Goal: Task Accomplishment & Management: Manage account settings

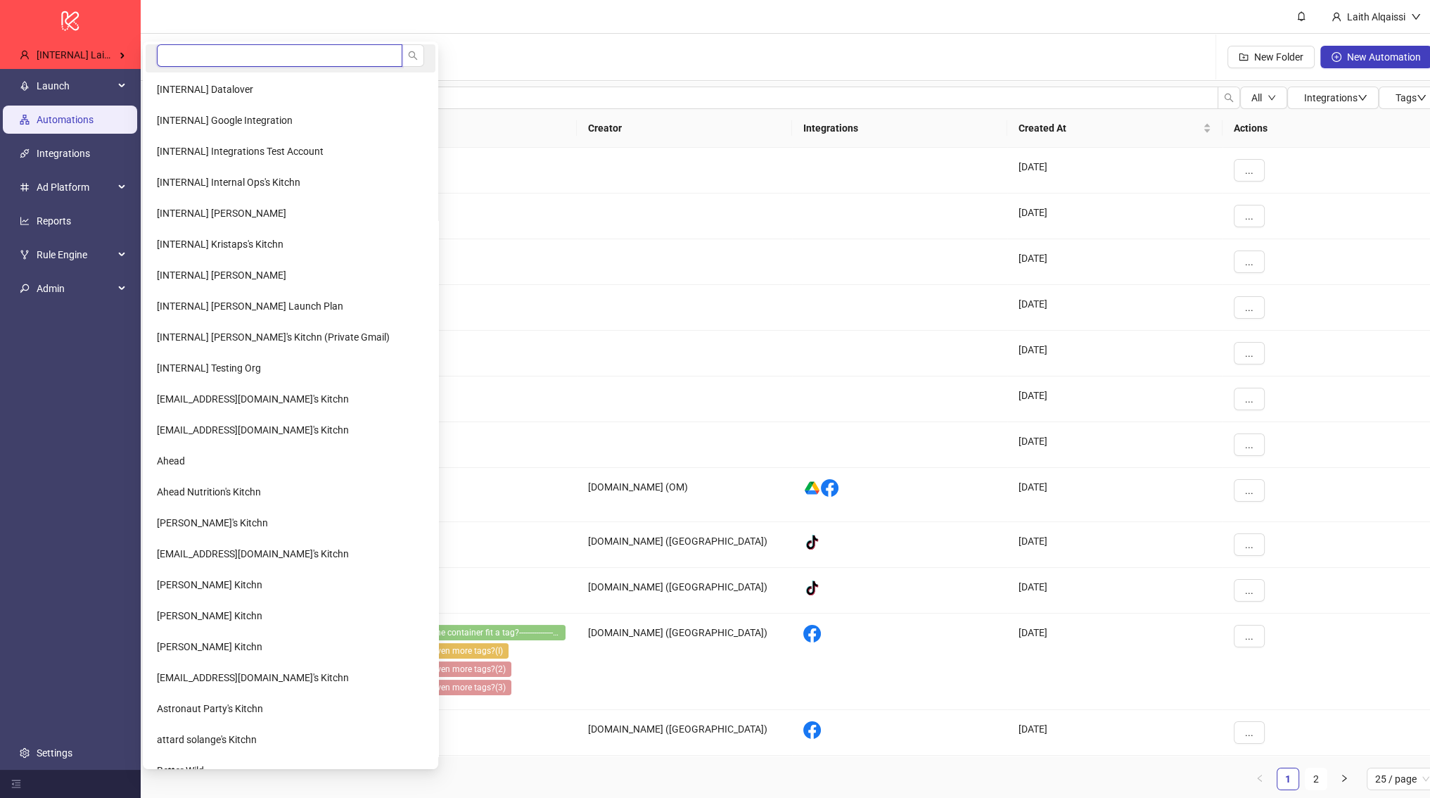
click at [216, 53] on input "search" at bounding box center [280, 55] width 246 height 23
type input "***"
click at [216, 53] on input "***" at bounding box center [280, 55] width 246 height 23
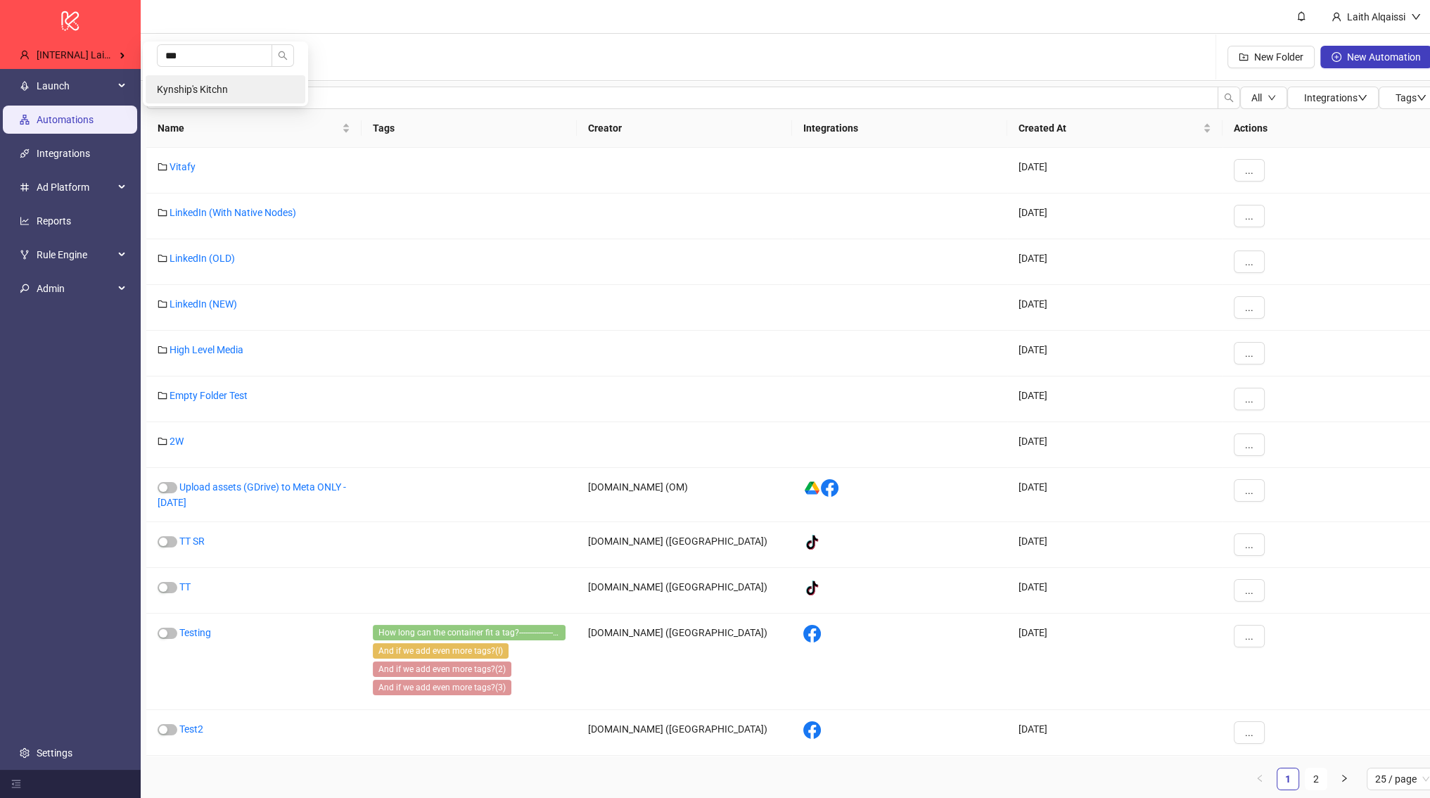
click at [215, 84] on span "Kynship's Kitchn" at bounding box center [192, 89] width 71 height 11
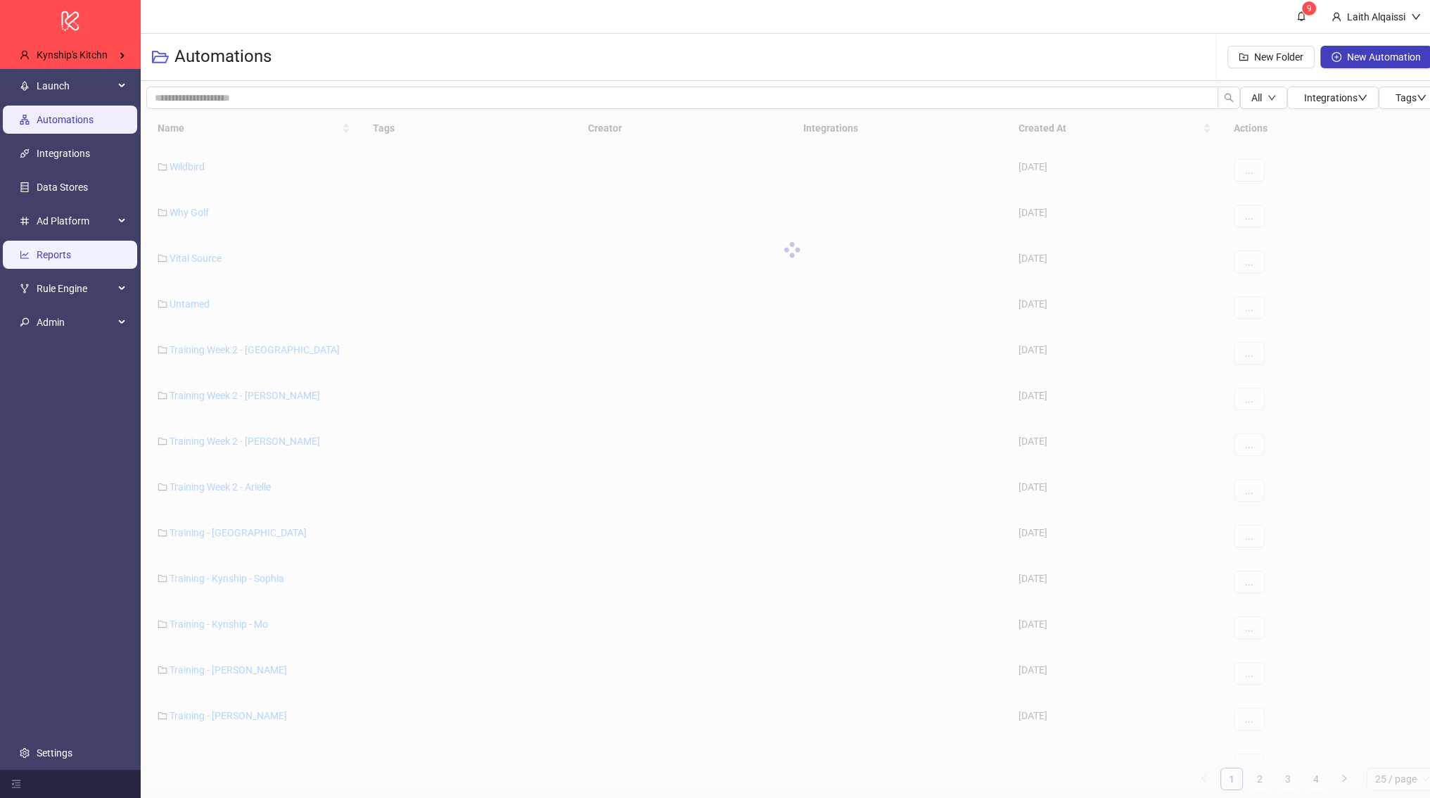
click at [54, 260] on link "Reports" at bounding box center [54, 254] width 34 height 11
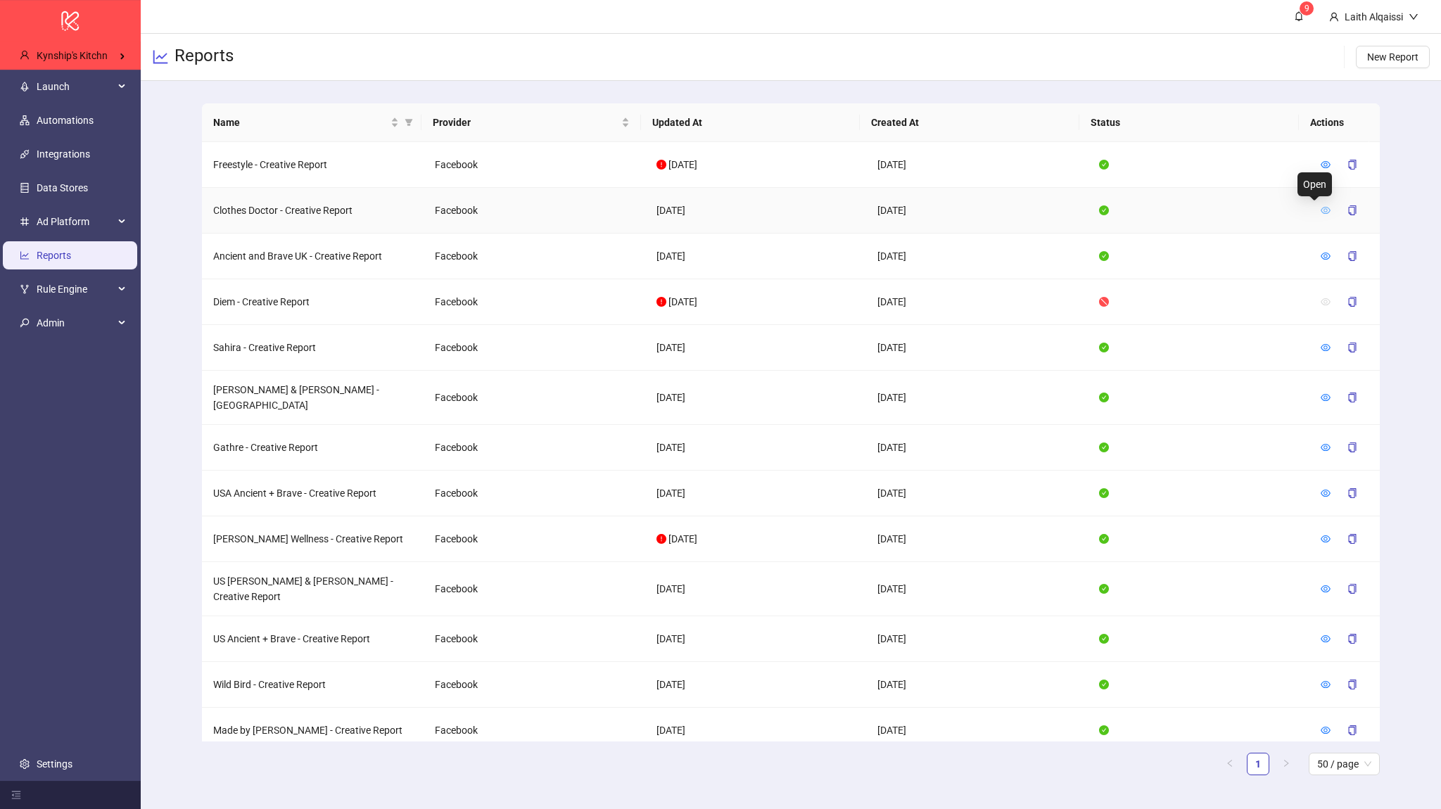
click at [1321, 208] on icon "eye" at bounding box center [1326, 210] width 10 height 7
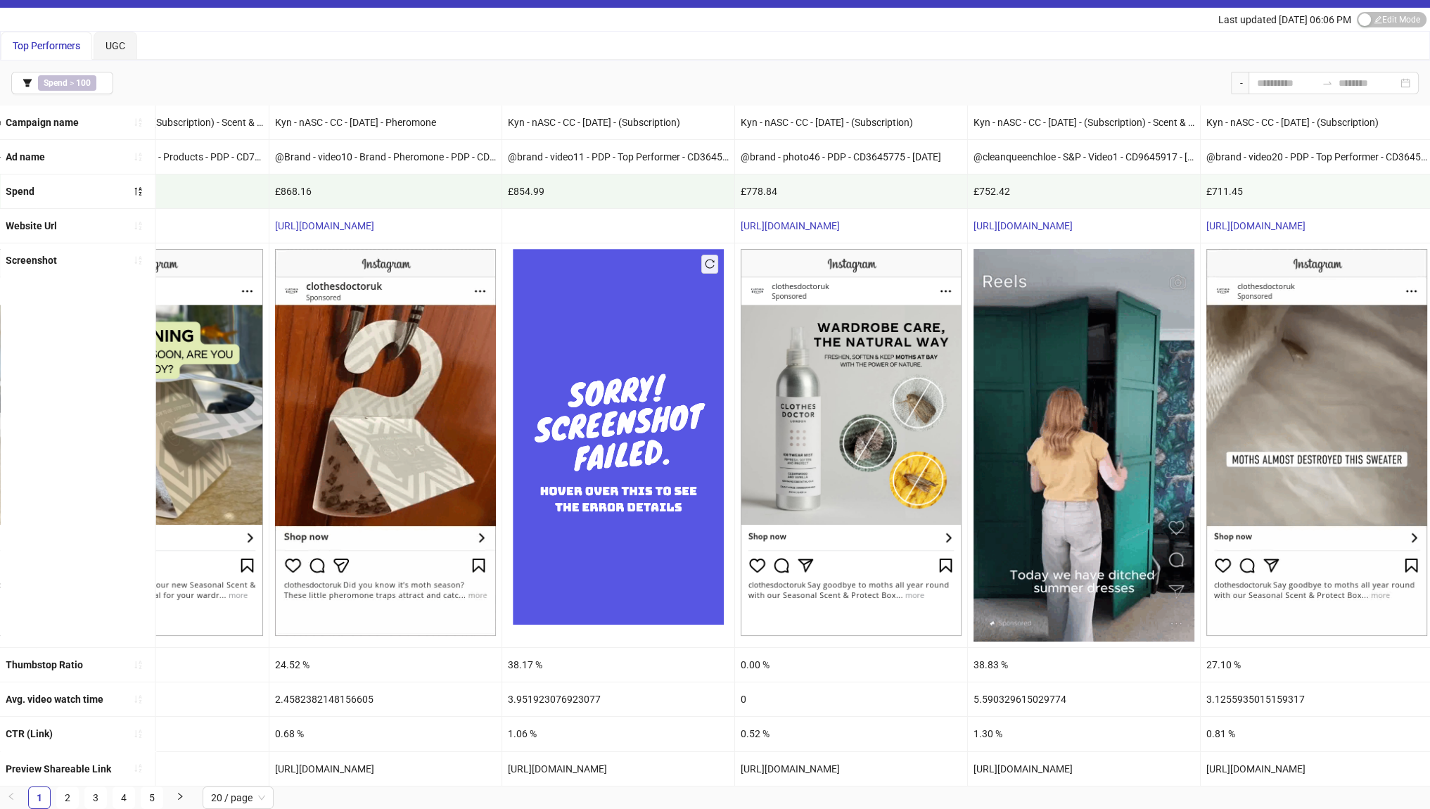
scroll to position [38, 0]
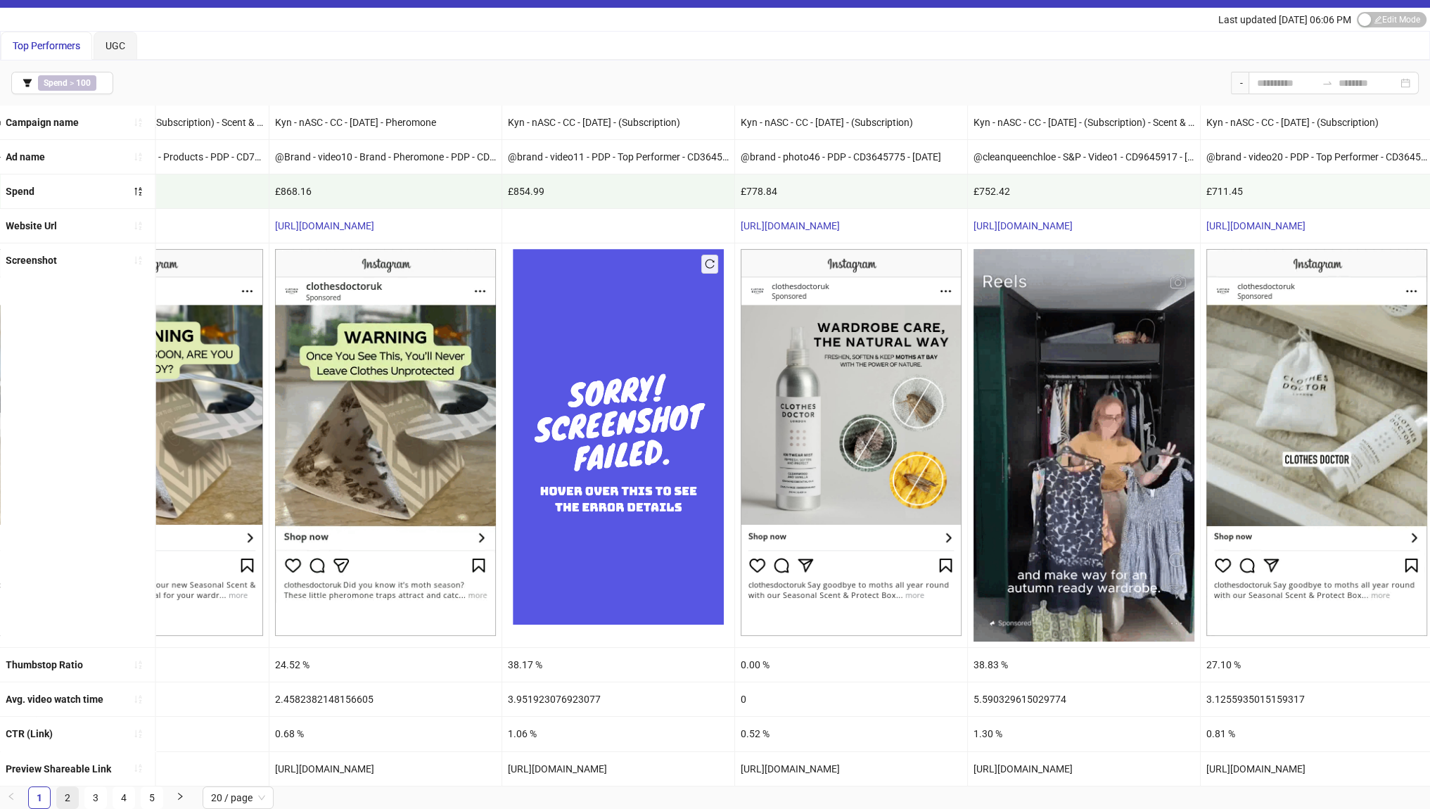
click at [64, 789] on link "2" at bounding box center [67, 797] width 21 height 21
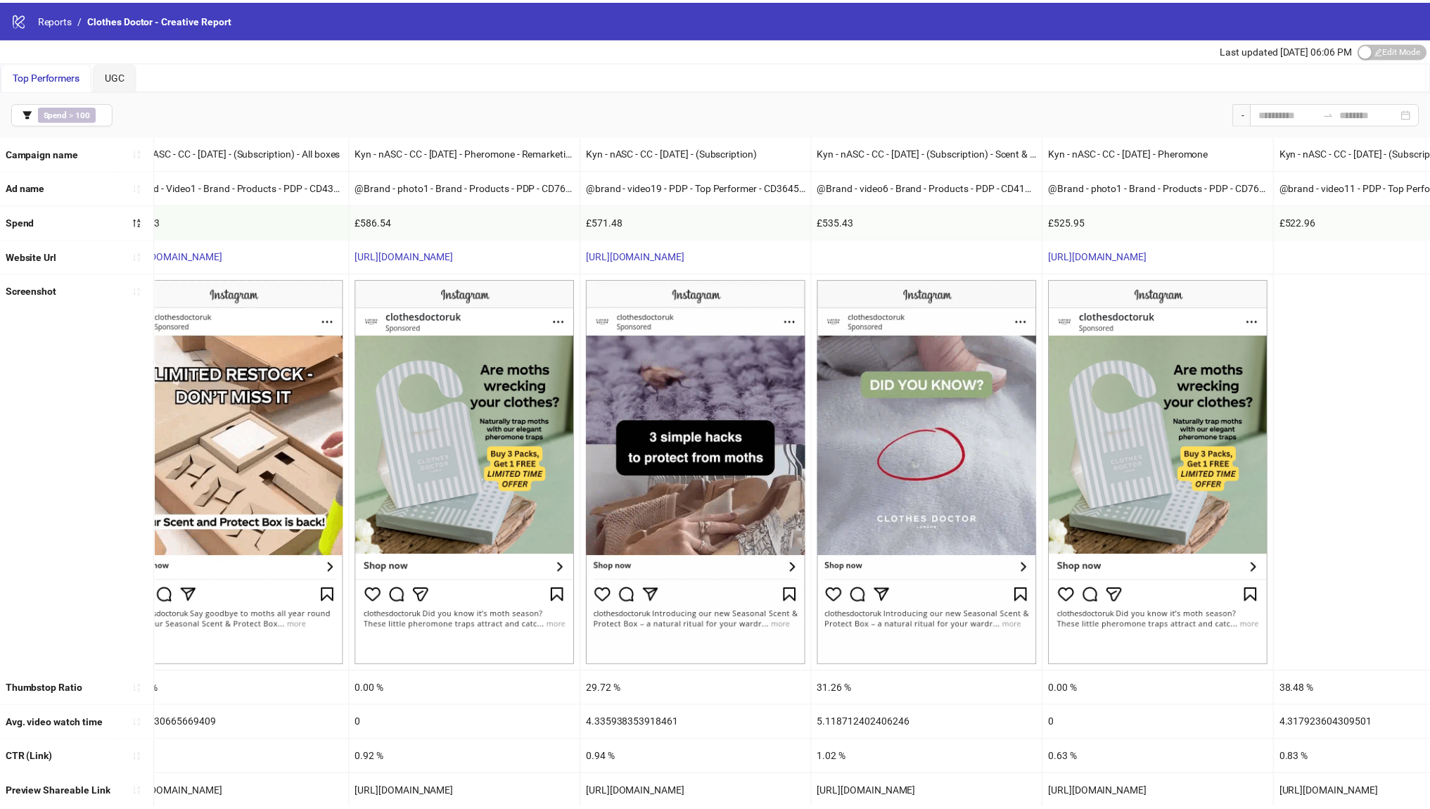
scroll to position [0, 0]
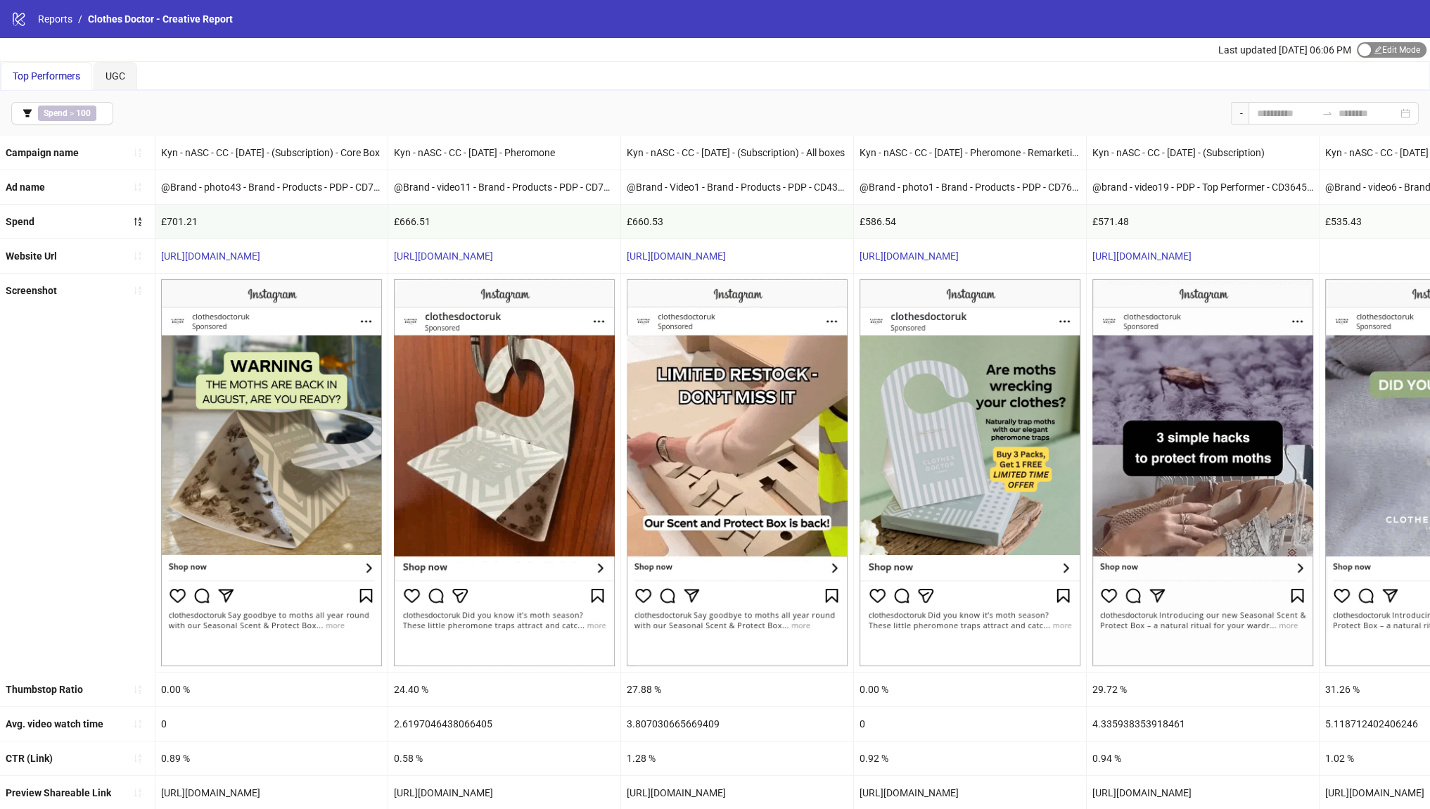
click at [1378, 49] on span "Edit Mode Edit Mode" at bounding box center [1392, 49] width 70 height 15
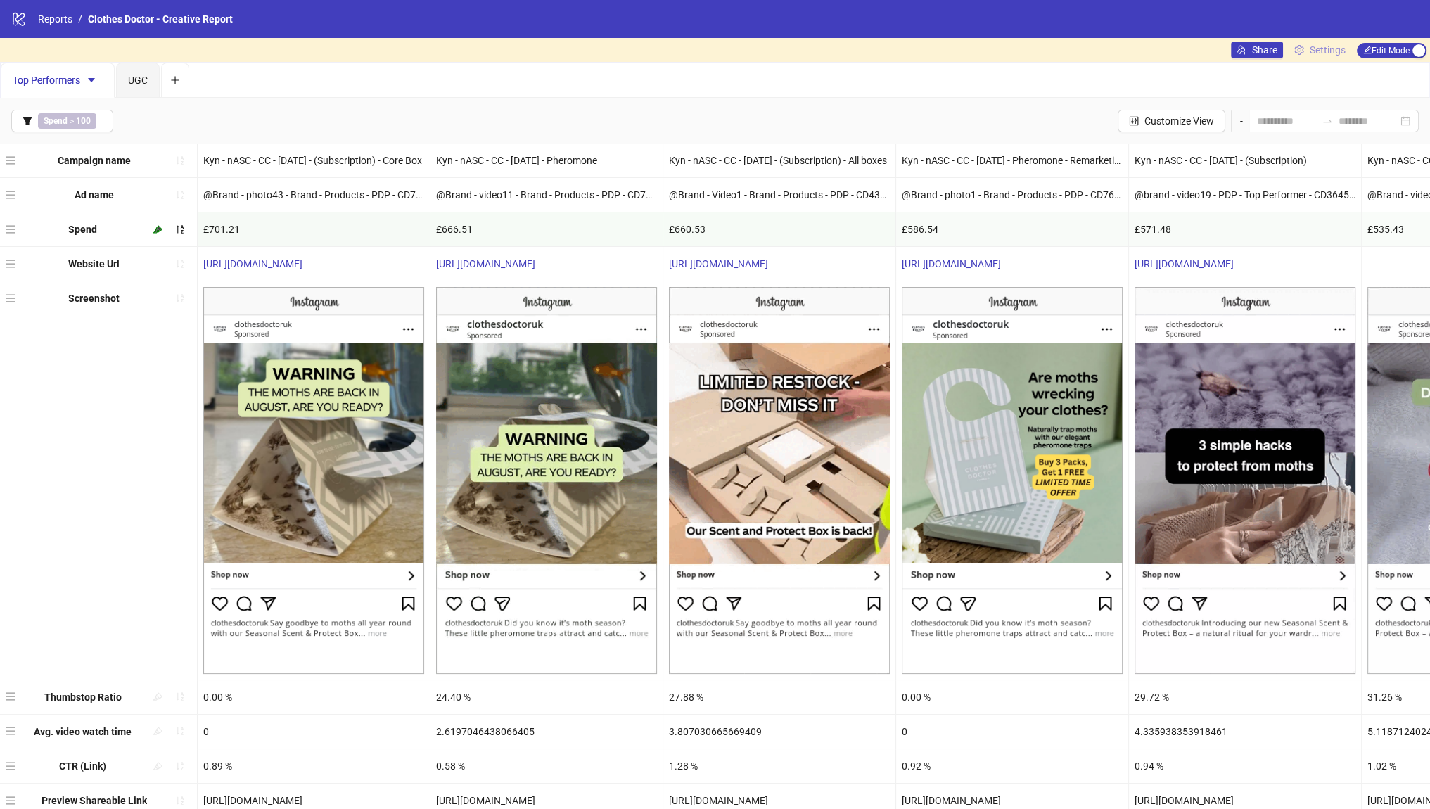
click at [1316, 48] on span "Settings" at bounding box center [1328, 49] width 36 height 15
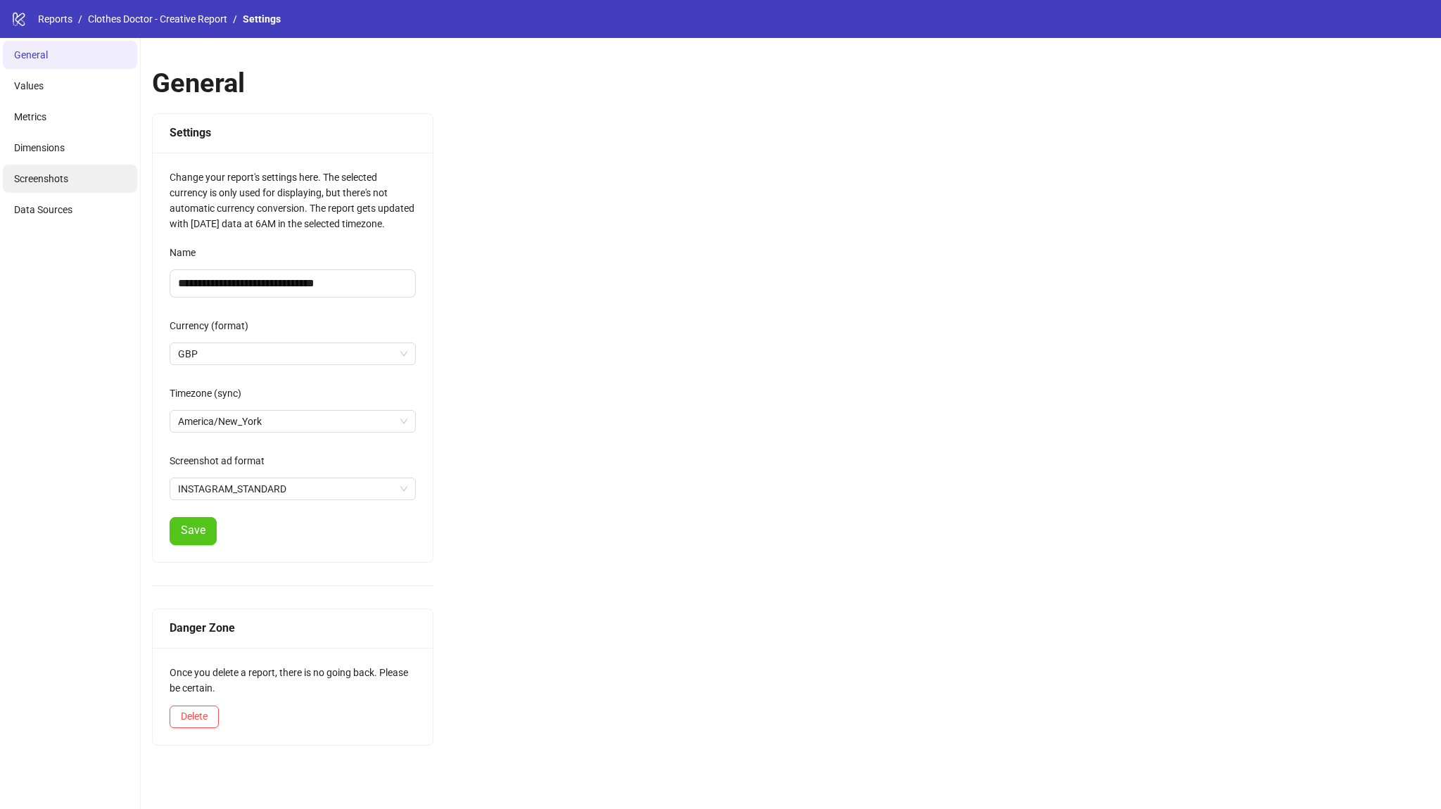
click at [96, 172] on li "Screenshots" at bounding box center [70, 179] width 134 height 28
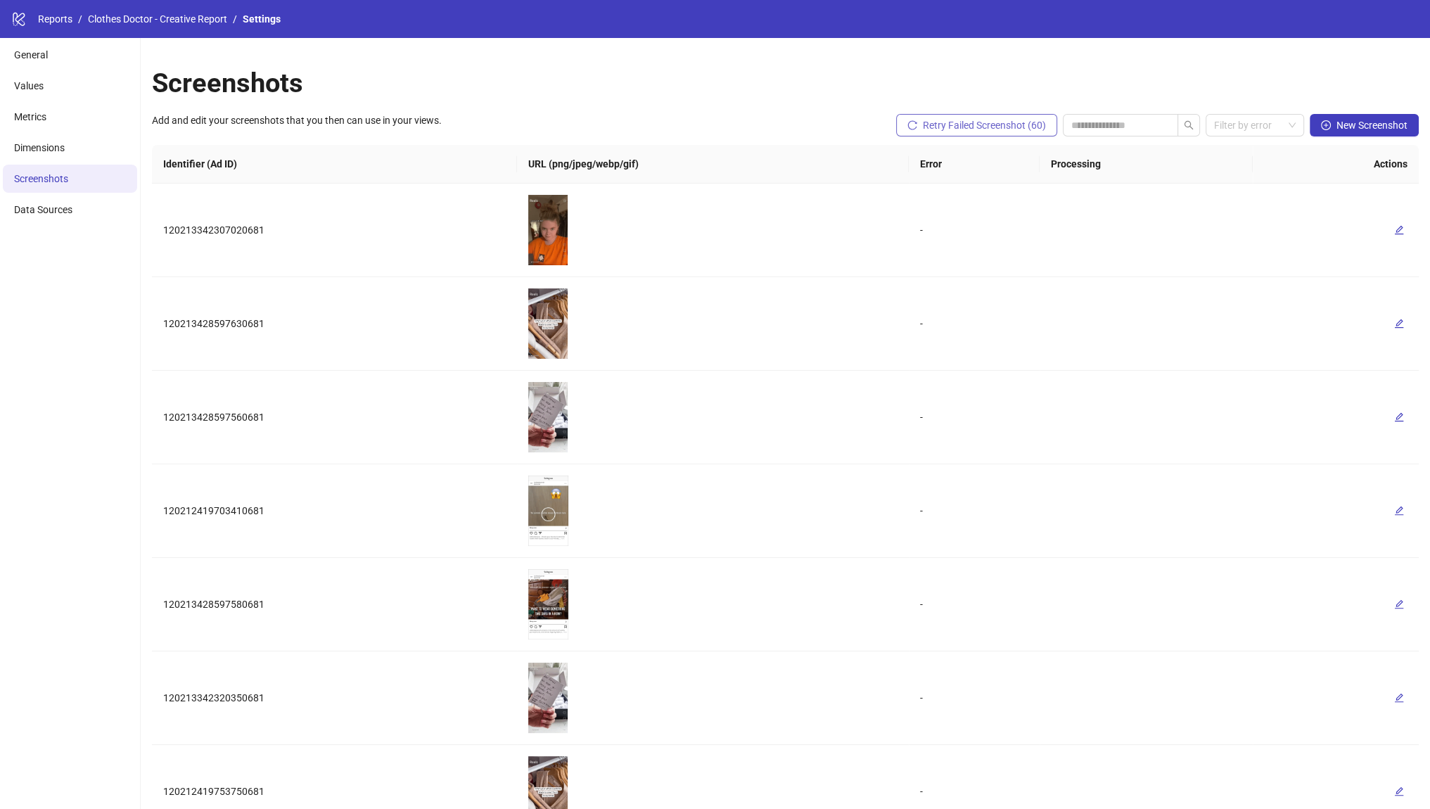
click at [908, 127] on icon "reload" at bounding box center [912, 125] width 9 height 9
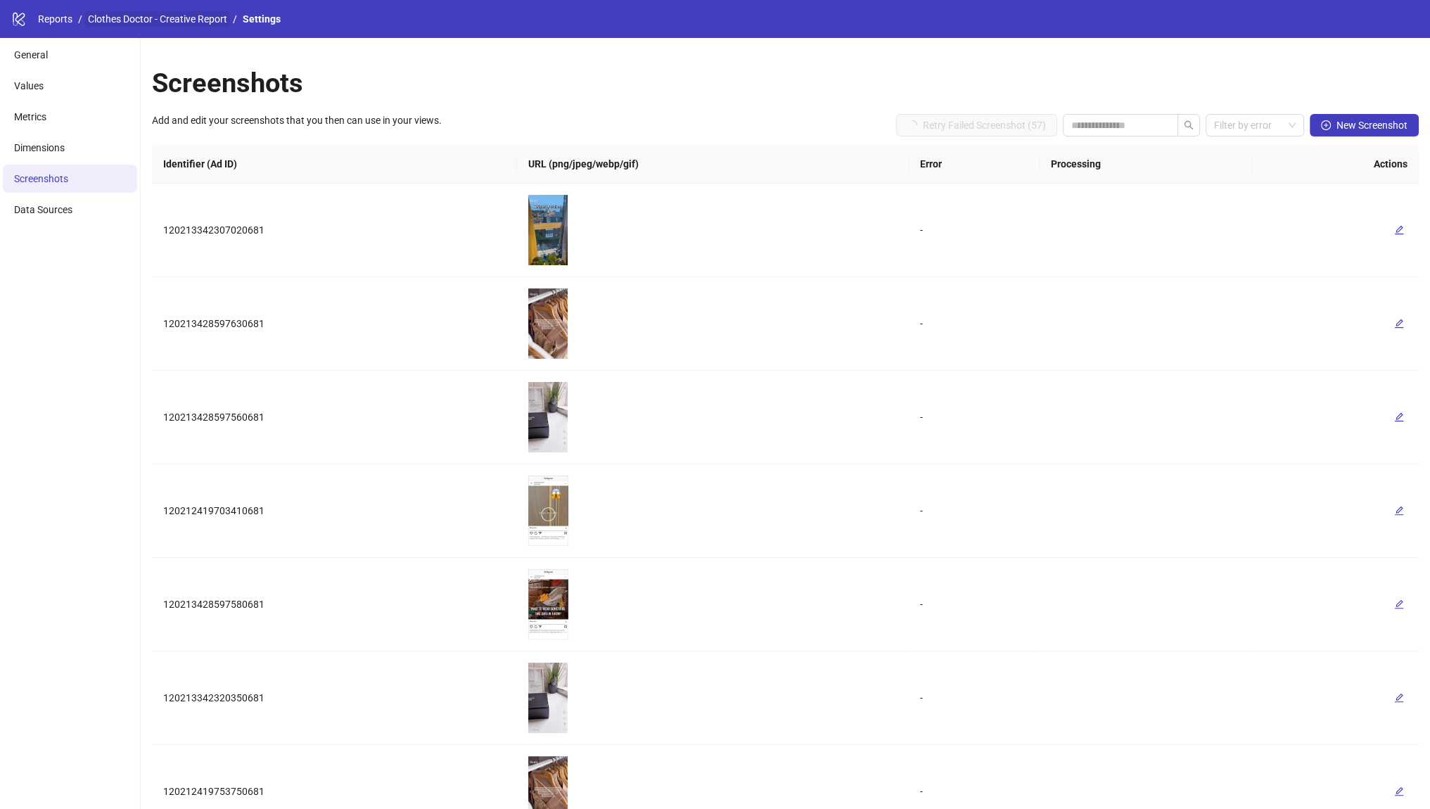
click at [99, 19] on link "Clothes Doctor - Creative Report" at bounding box center [157, 18] width 145 height 15
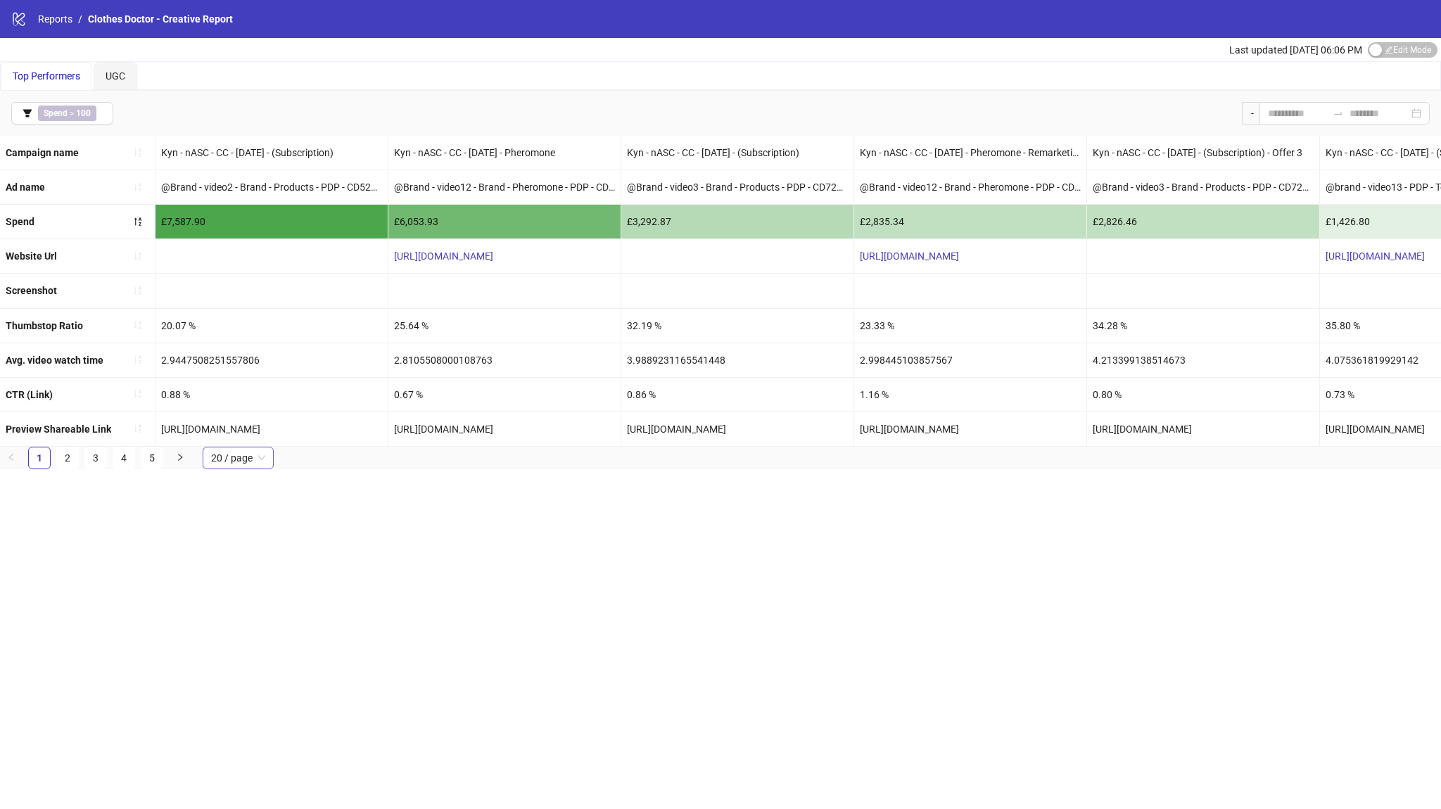
click at [236, 469] on span "20 / page" at bounding box center [238, 457] width 54 height 21
click at [250, 438] on div "100 / page" at bounding box center [238, 429] width 49 height 15
click at [281, 556] on div "logo/logo-mobile Reports / Clothes Doctor - Creative Report Last updated [DATE]…" at bounding box center [720, 404] width 1441 height 809
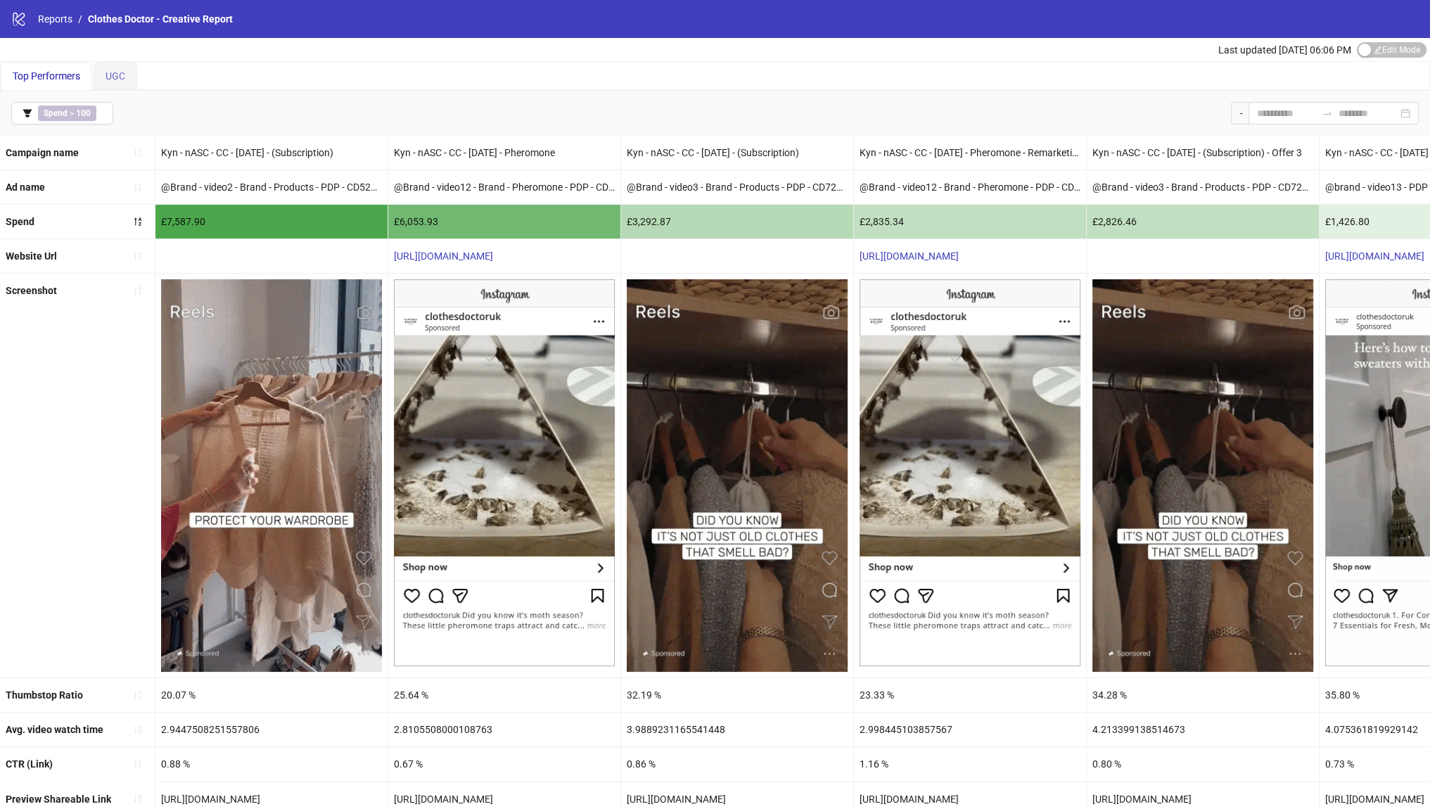
click at [128, 77] on div "UGC" at bounding box center [116, 76] width 44 height 28
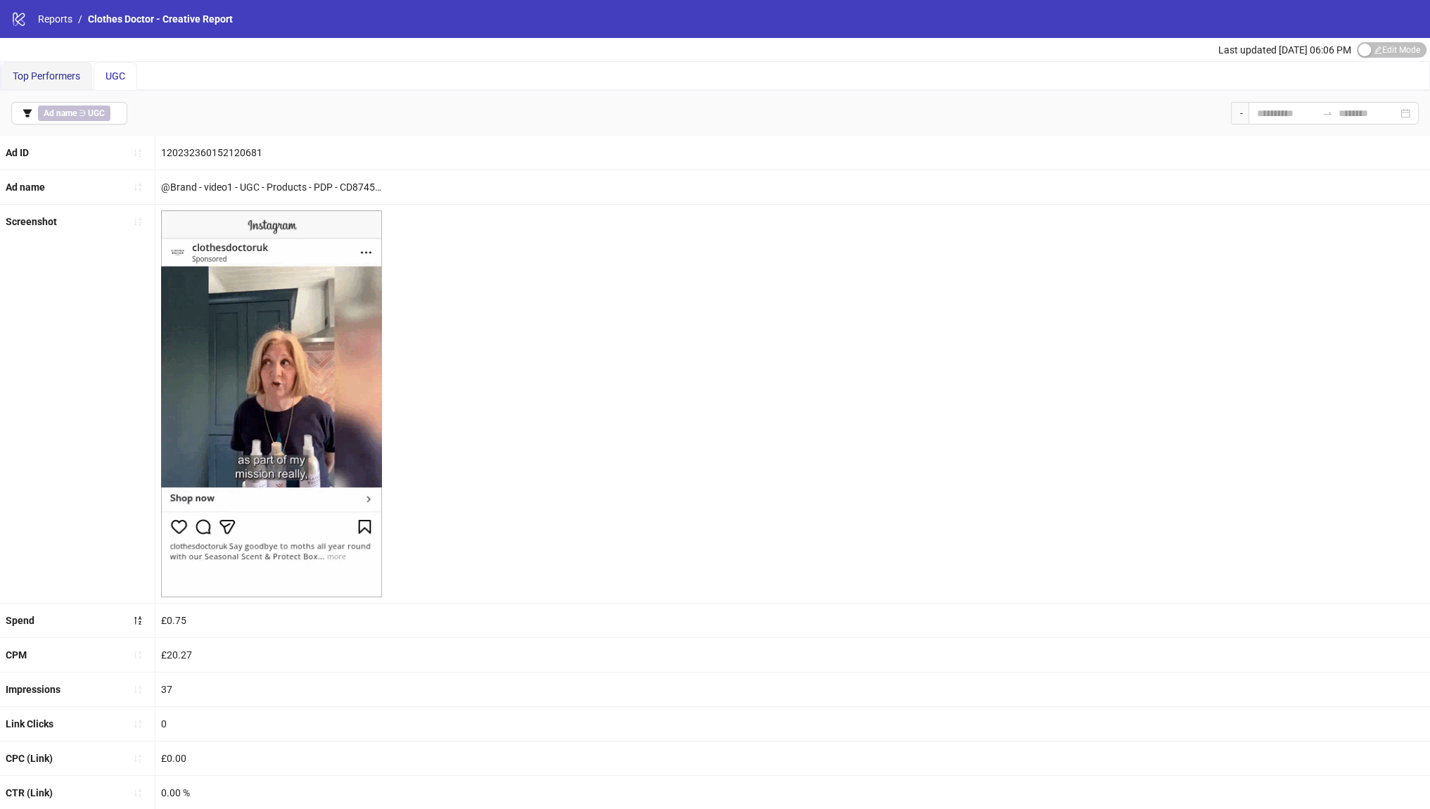
click at [57, 72] on span "Top Performers" at bounding box center [47, 75] width 68 height 11
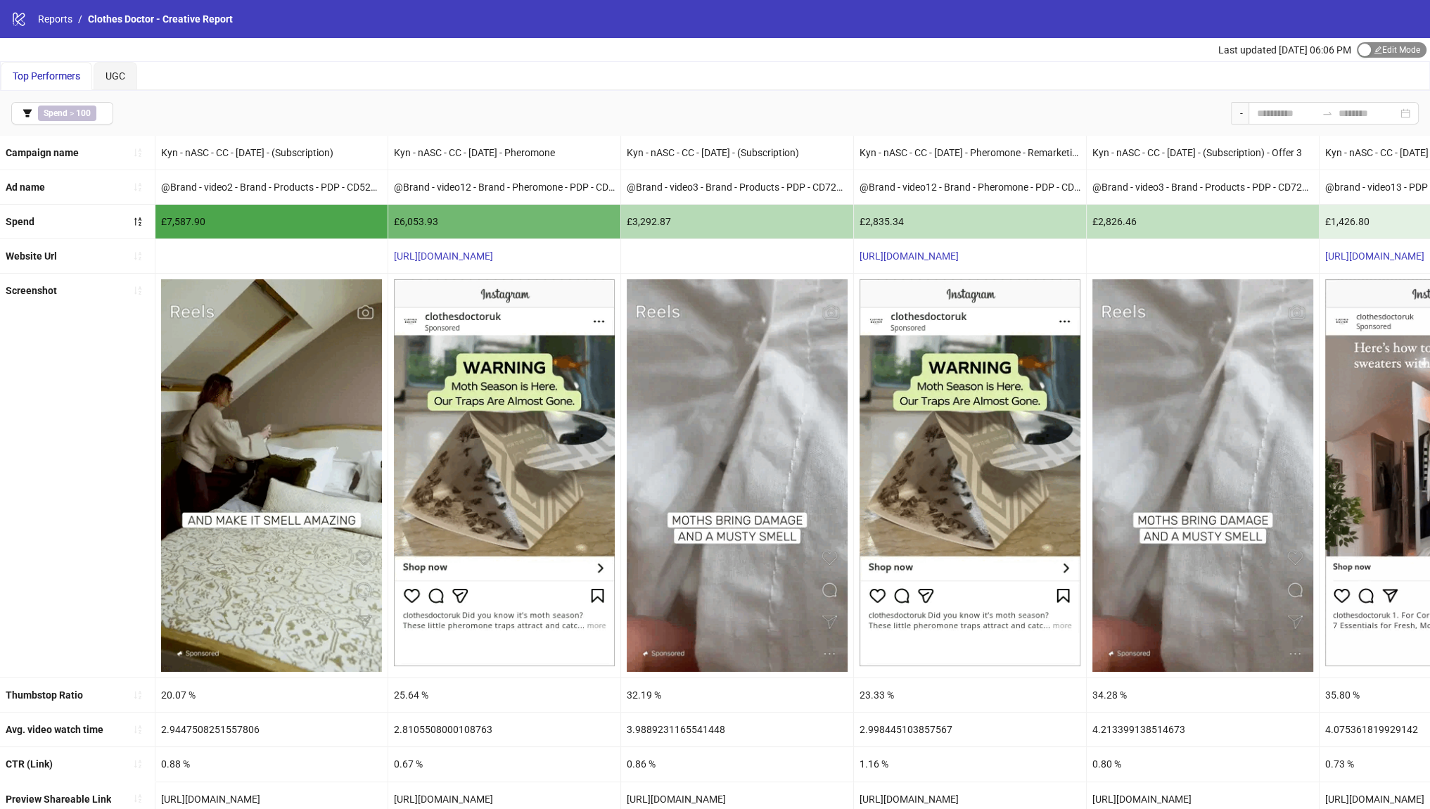
click at [1359, 52] on div "button" at bounding box center [1365, 50] width 13 height 13
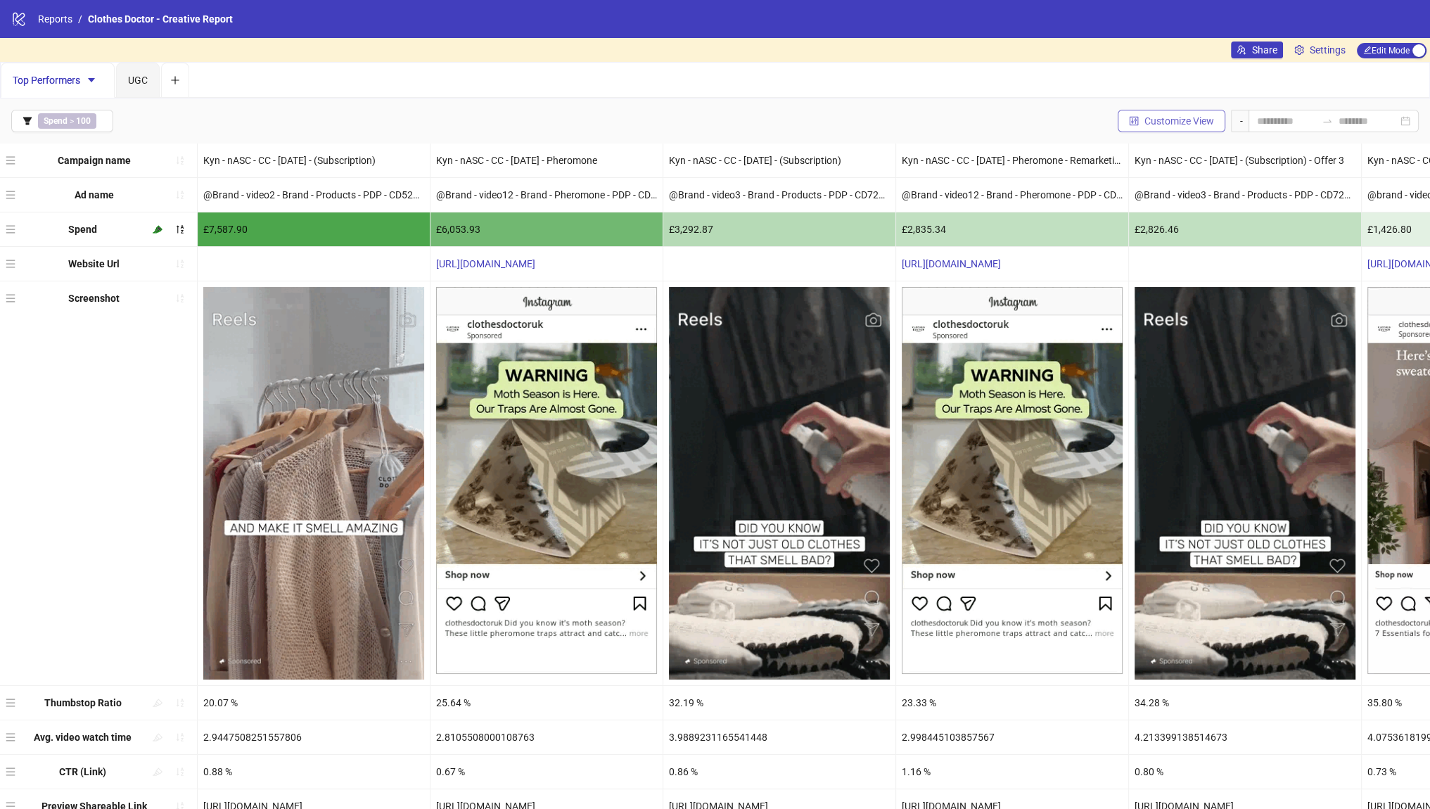
click at [1180, 124] on span "Customize View" at bounding box center [1180, 120] width 70 height 11
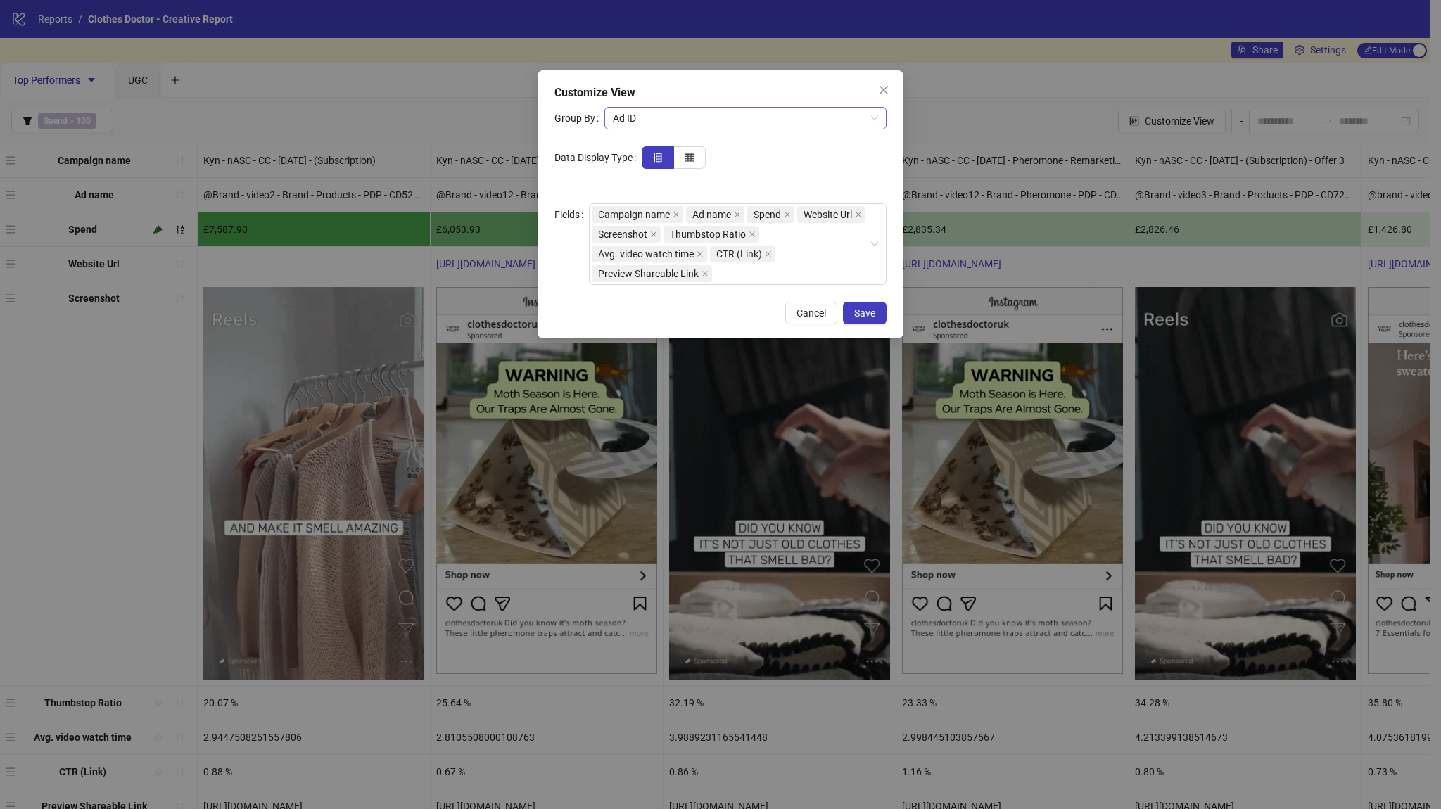
click at [731, 122] on span "Ad ID" at bounding box center [745, 118] width 265 height 21
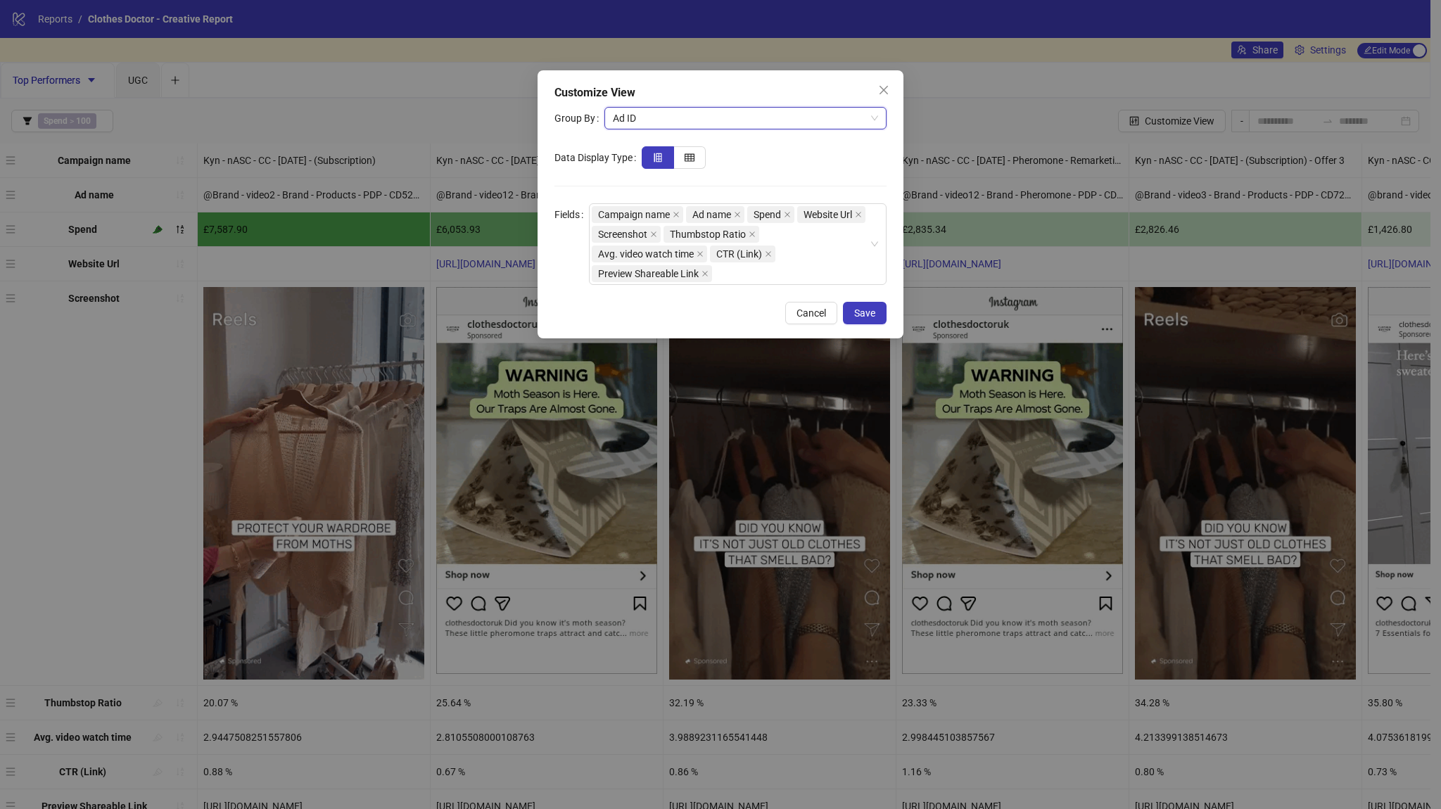
click at [751, 118] on span "Ad ID" at bounding box center [745, 118] width 265 height 21
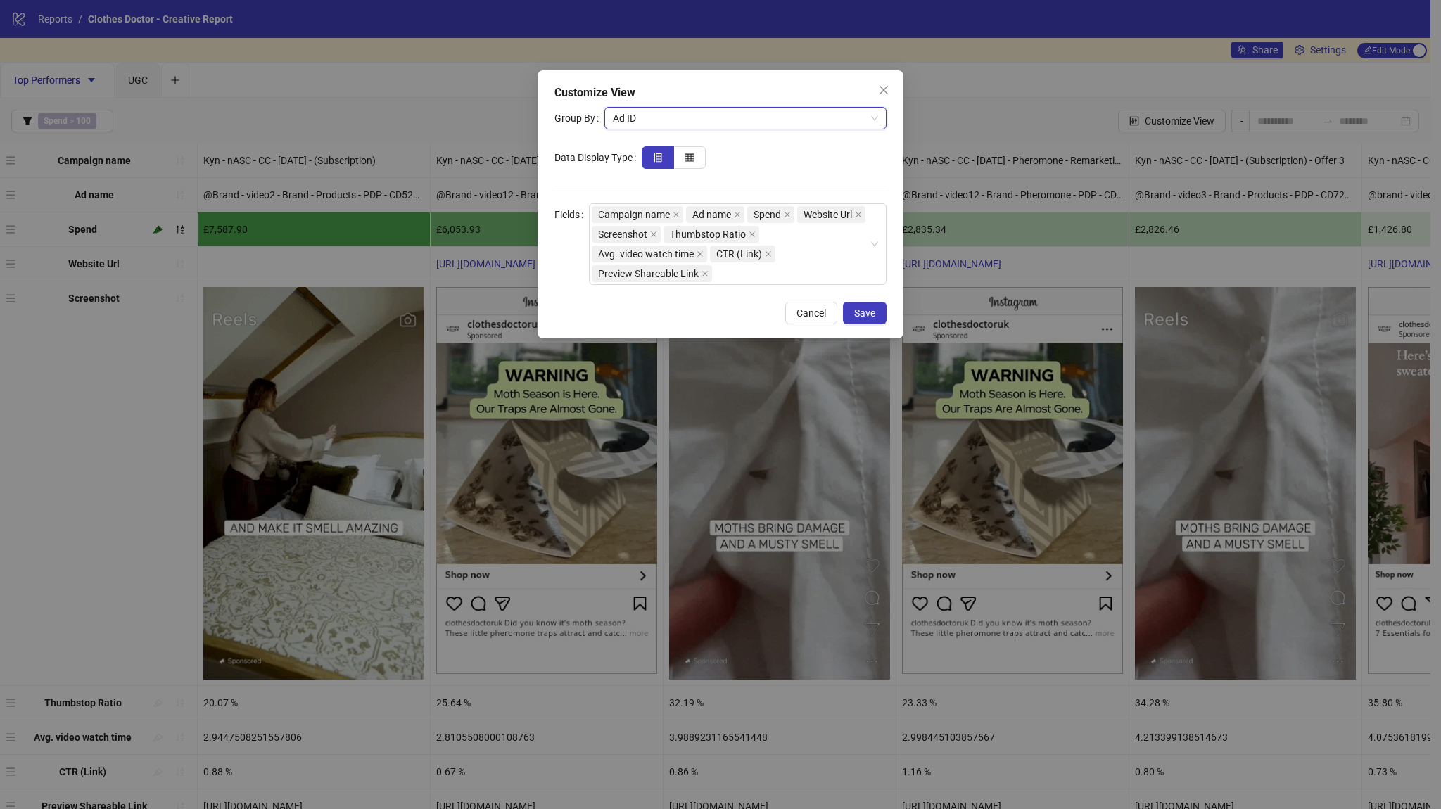
click at [726, 116] on span "Ad ID" at bounding box center [745, 118] width 265 height 21
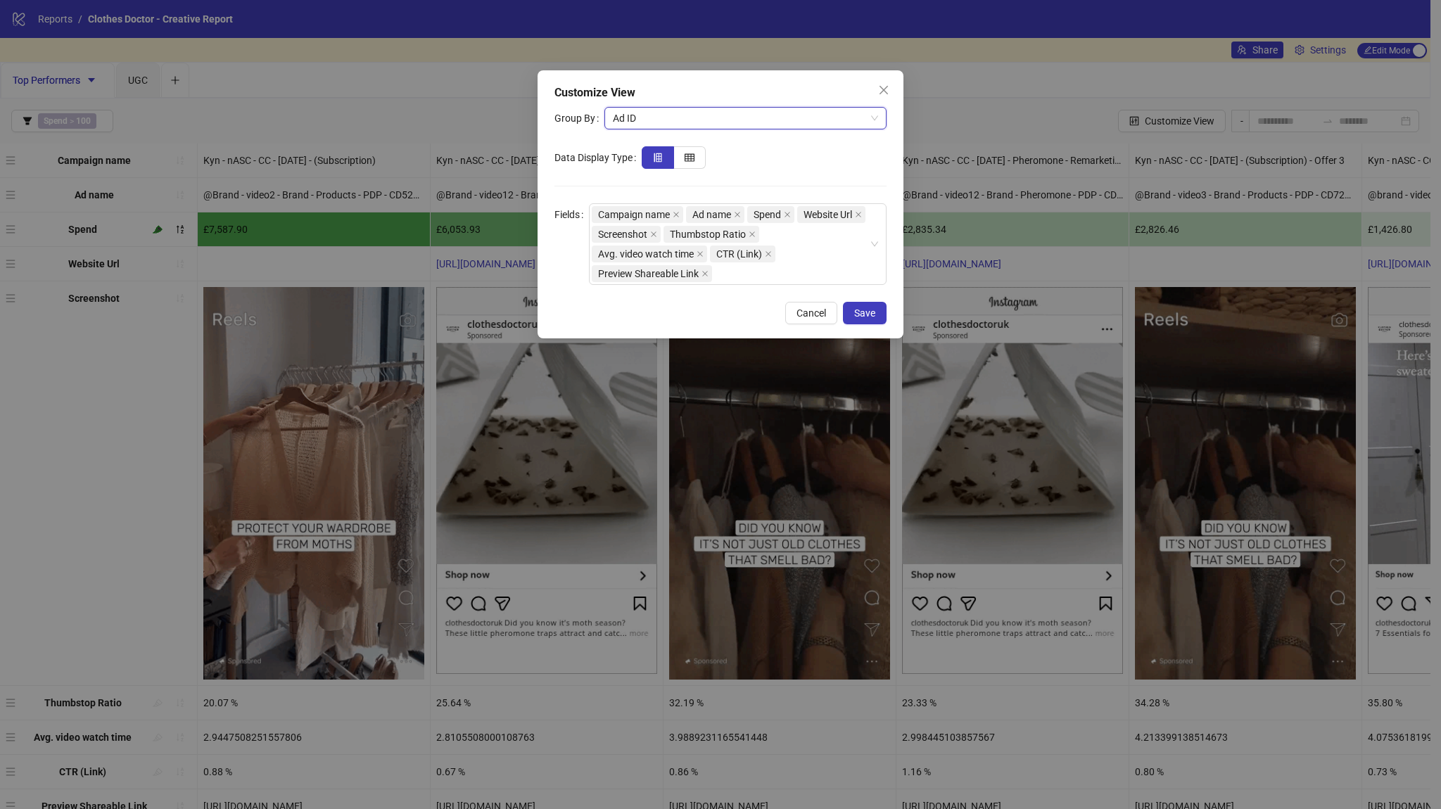
click at [726, 116] on span "Ad ID" at bounding box center [745, 118] width 265 height 21
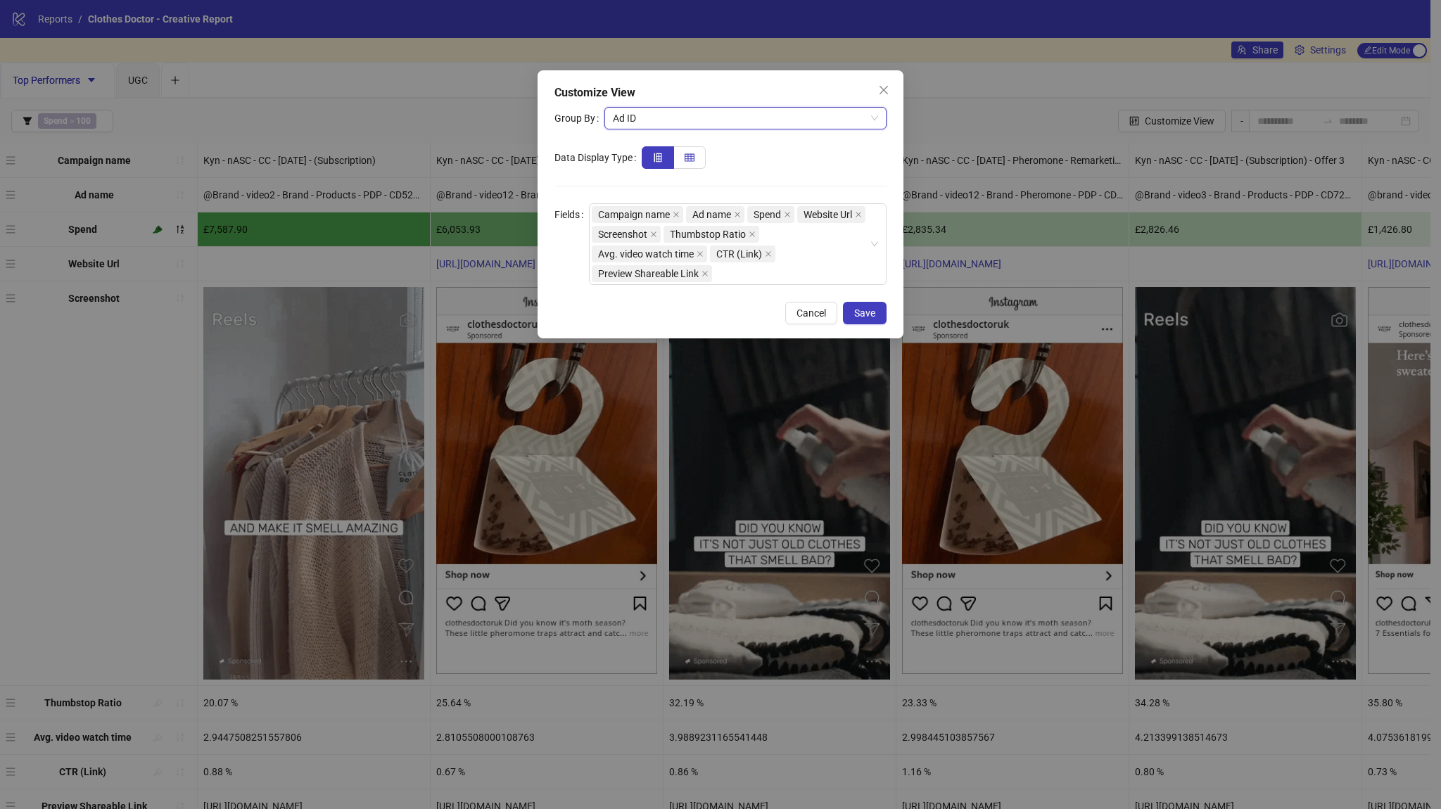
click at [697, 159] on label at bounding box center [690, 157] width 32 height 23
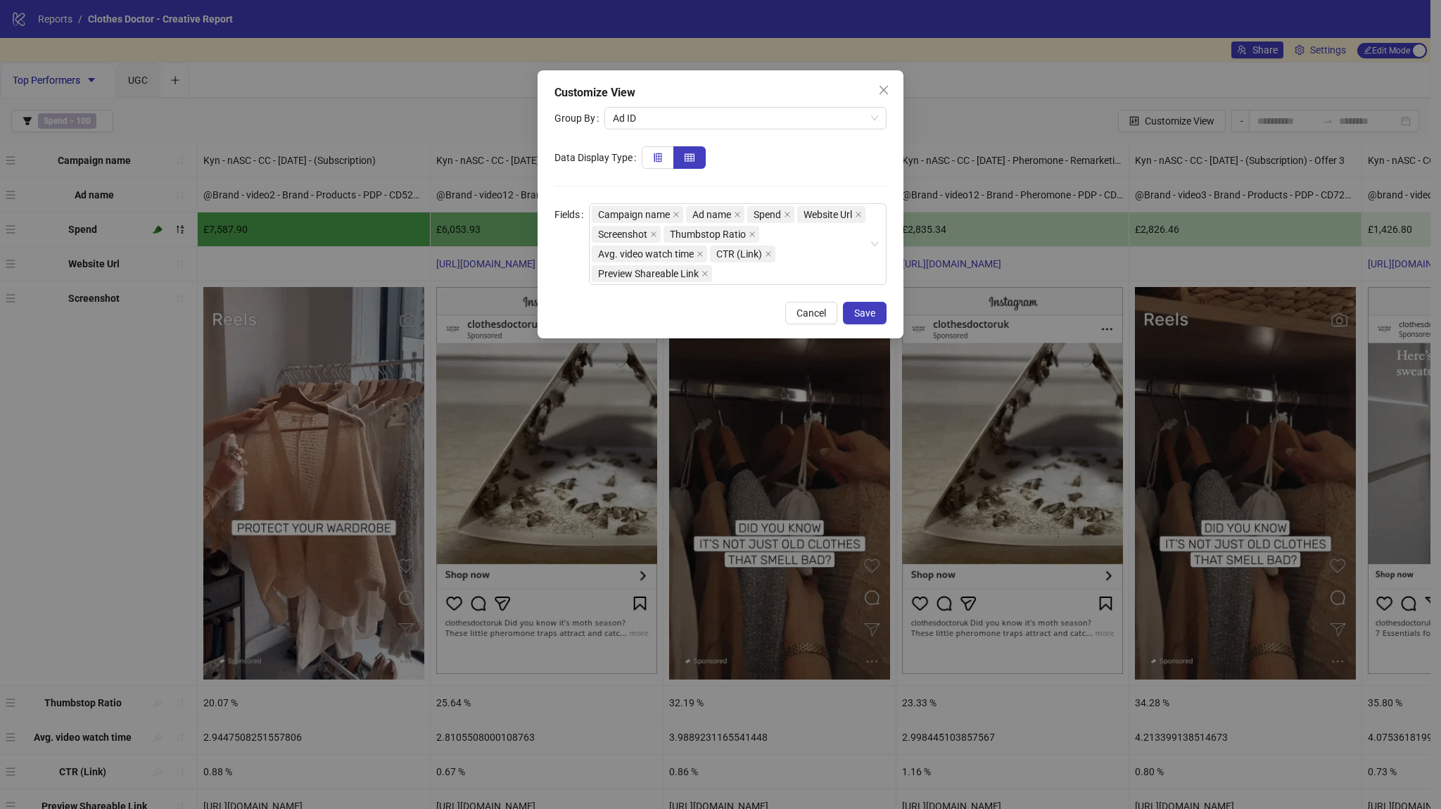
click at [663, 162] on label at bounding box center [658, 157] width 32 height 23
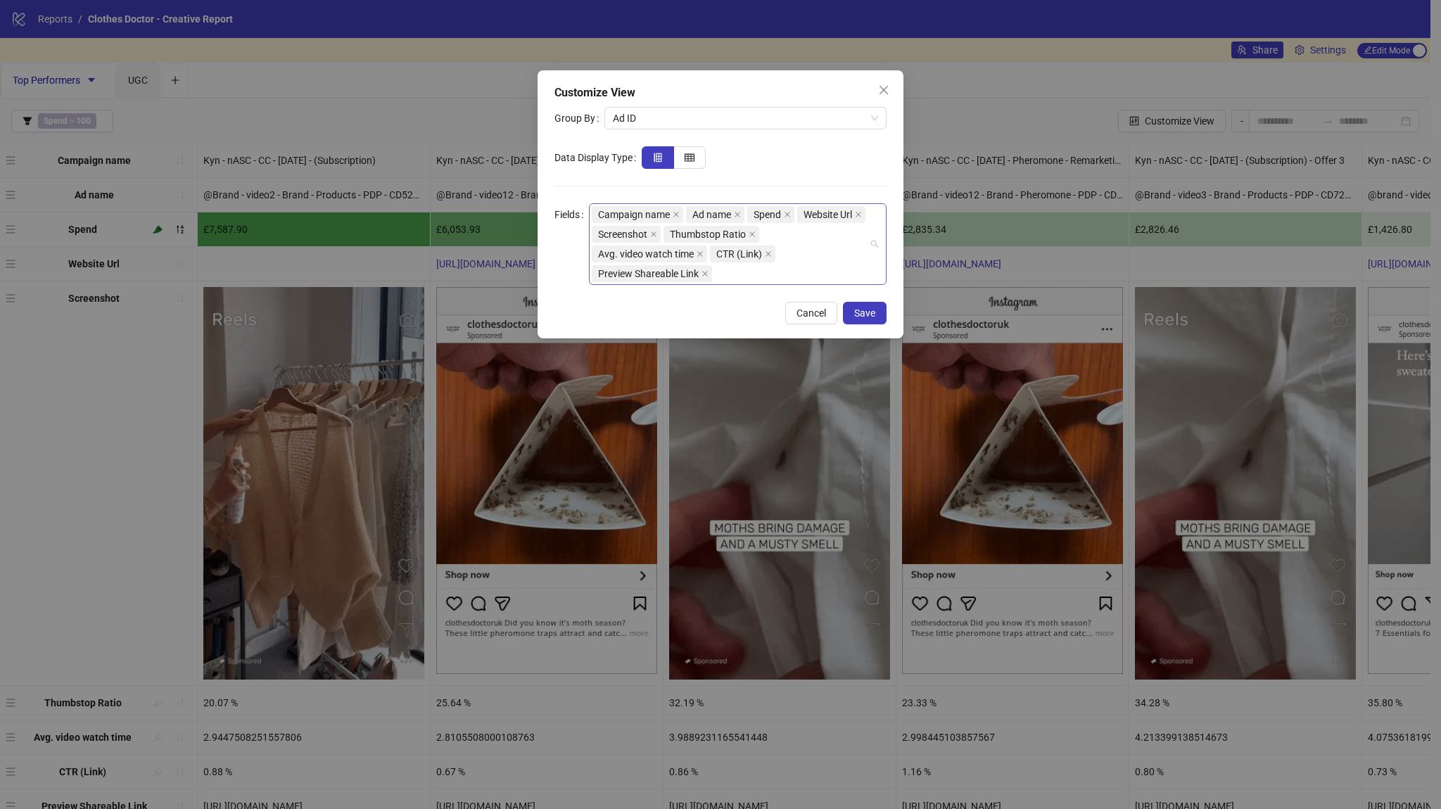
click at [737, 273] on div "Campaign name Ad name Spend Website Url Screenshot Thumbstop Ratio Avg. video w…" at bounding box center [730, 244] width 277 height 79
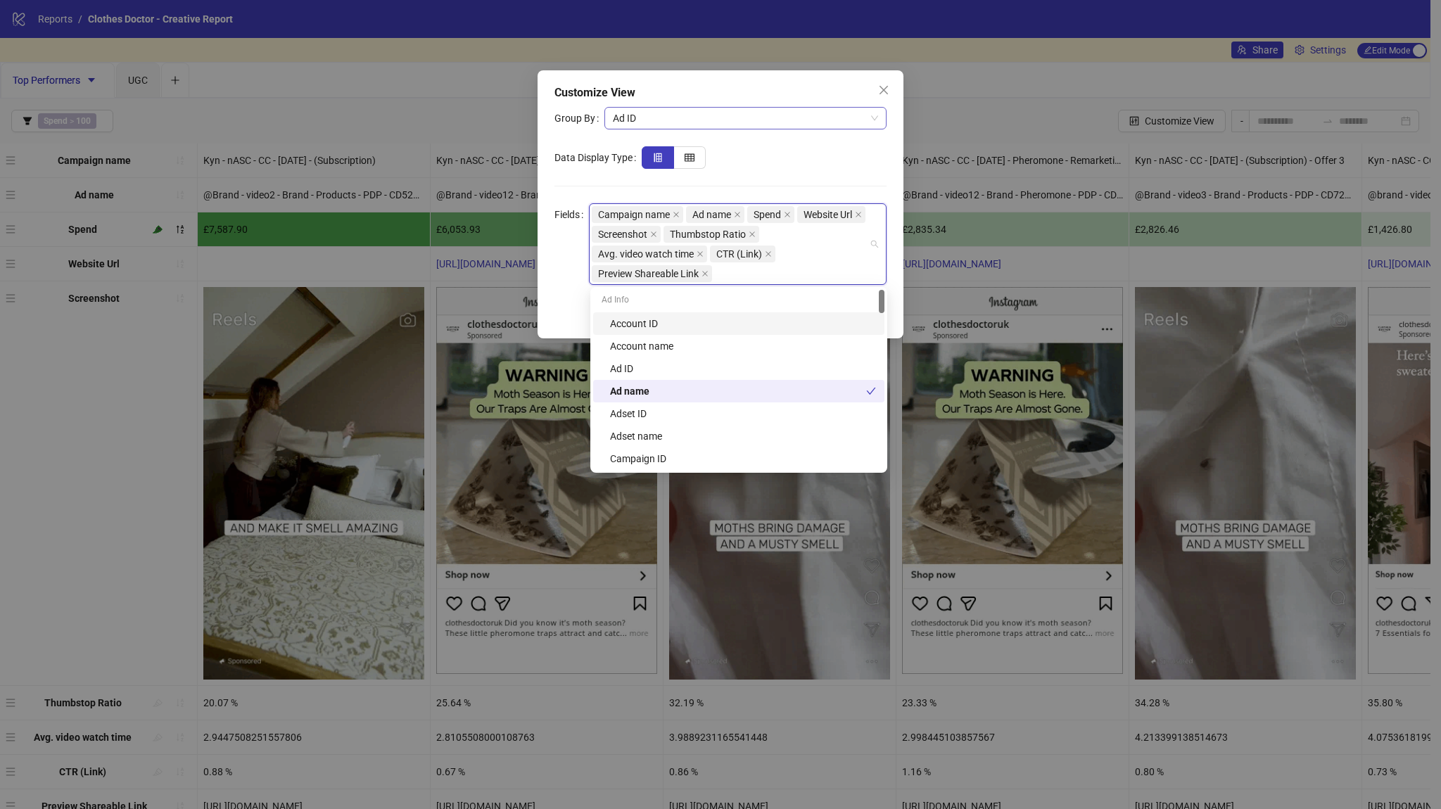
click at [792, 125] on span "Ad ID" at bounding box center [745, 118] width 265 height 21
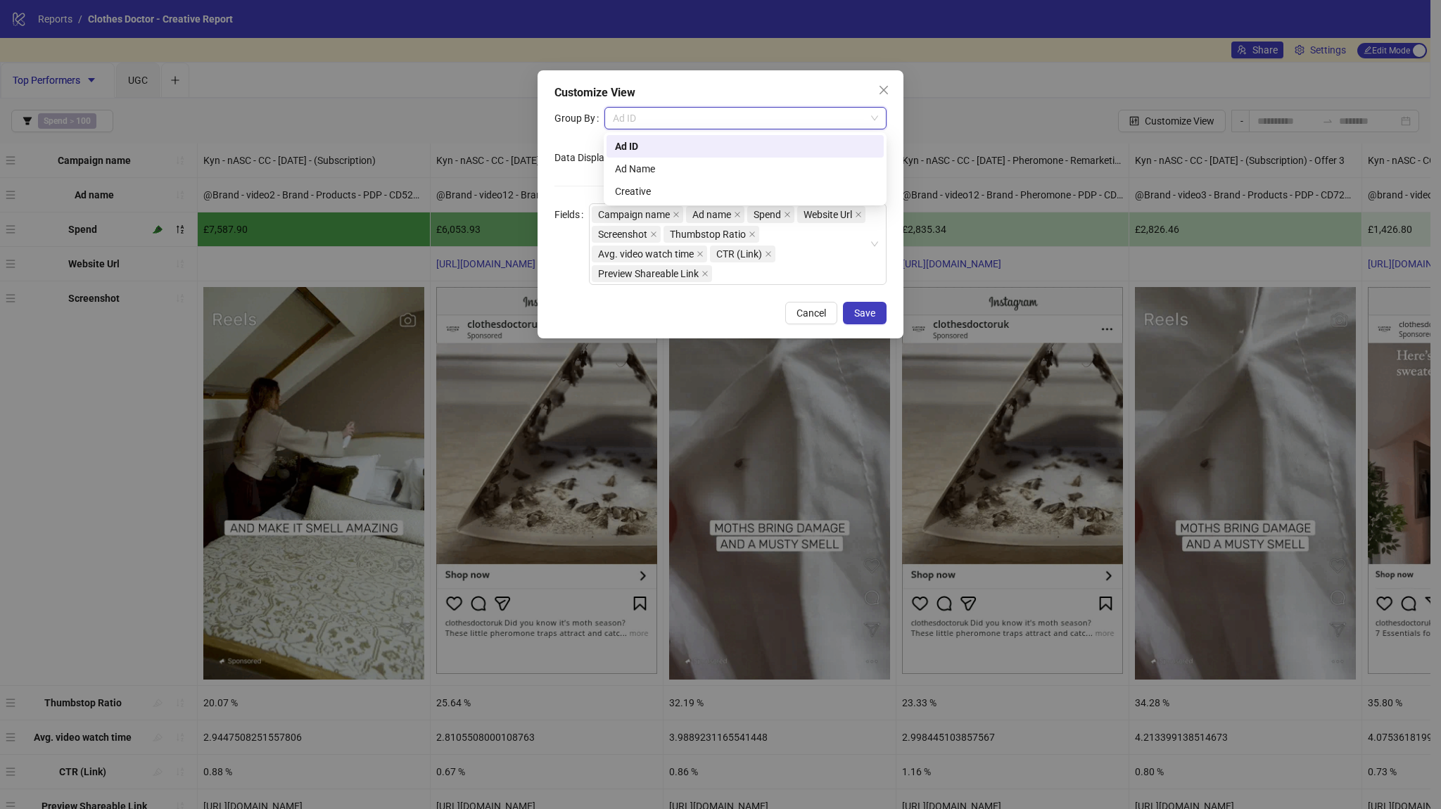
click at [748, 112] on span "Ad ID" at bounding box center [745, 118] width 265 height 21
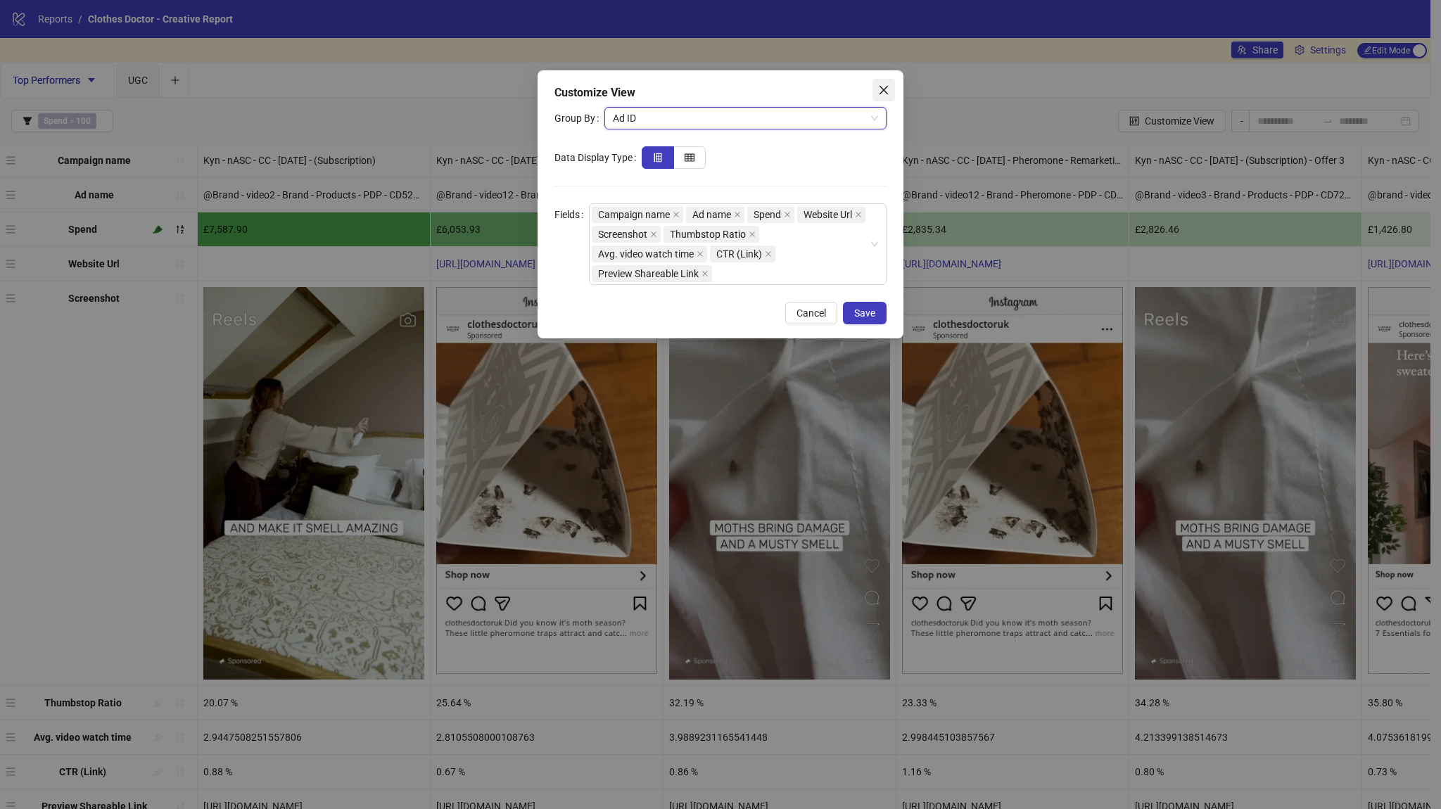
click at [886, 89] on icon "close" at bounding box center [883, 89] width 11 height 11
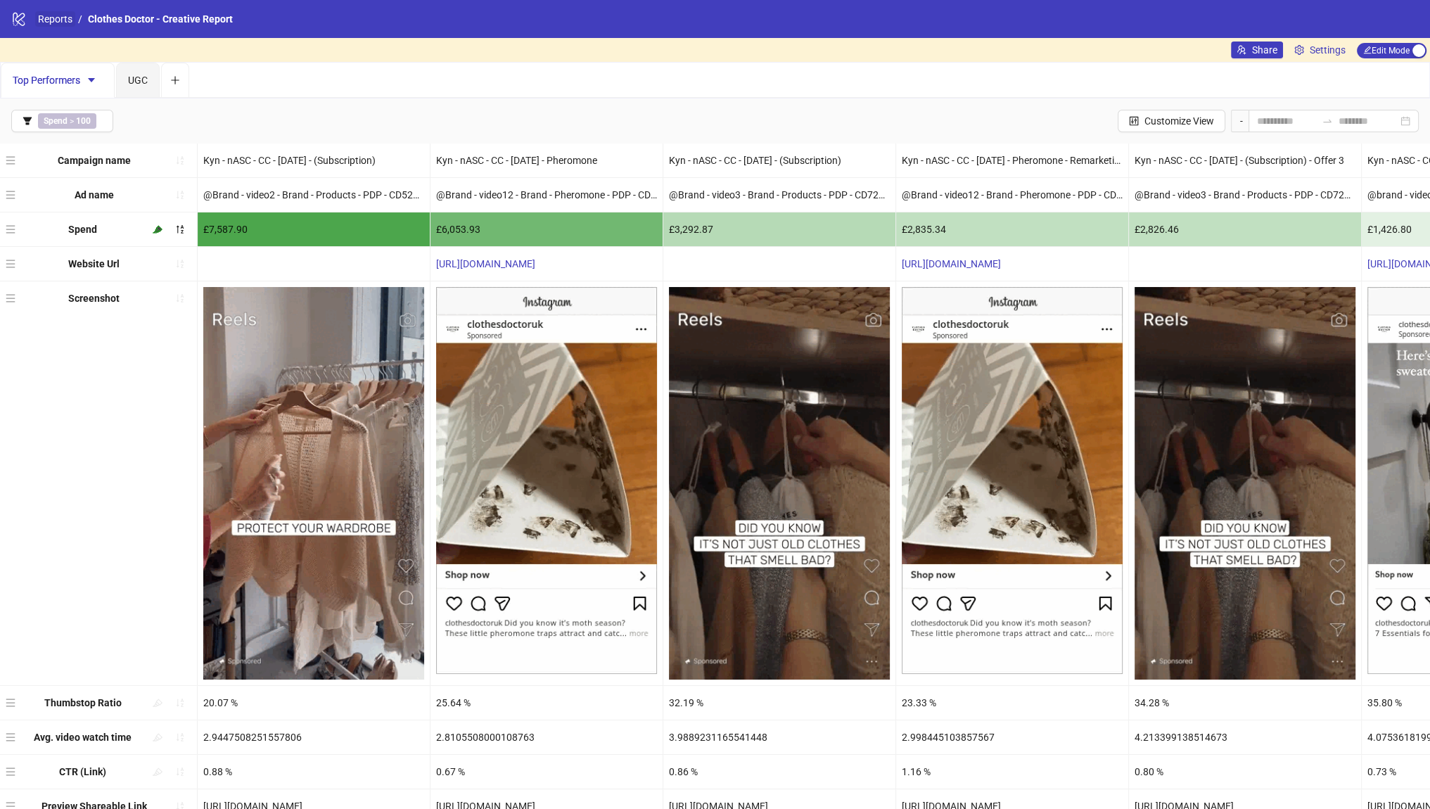
click at [70, 16] on link "Reports" at bounding box center [55, 18] width 40 height 15
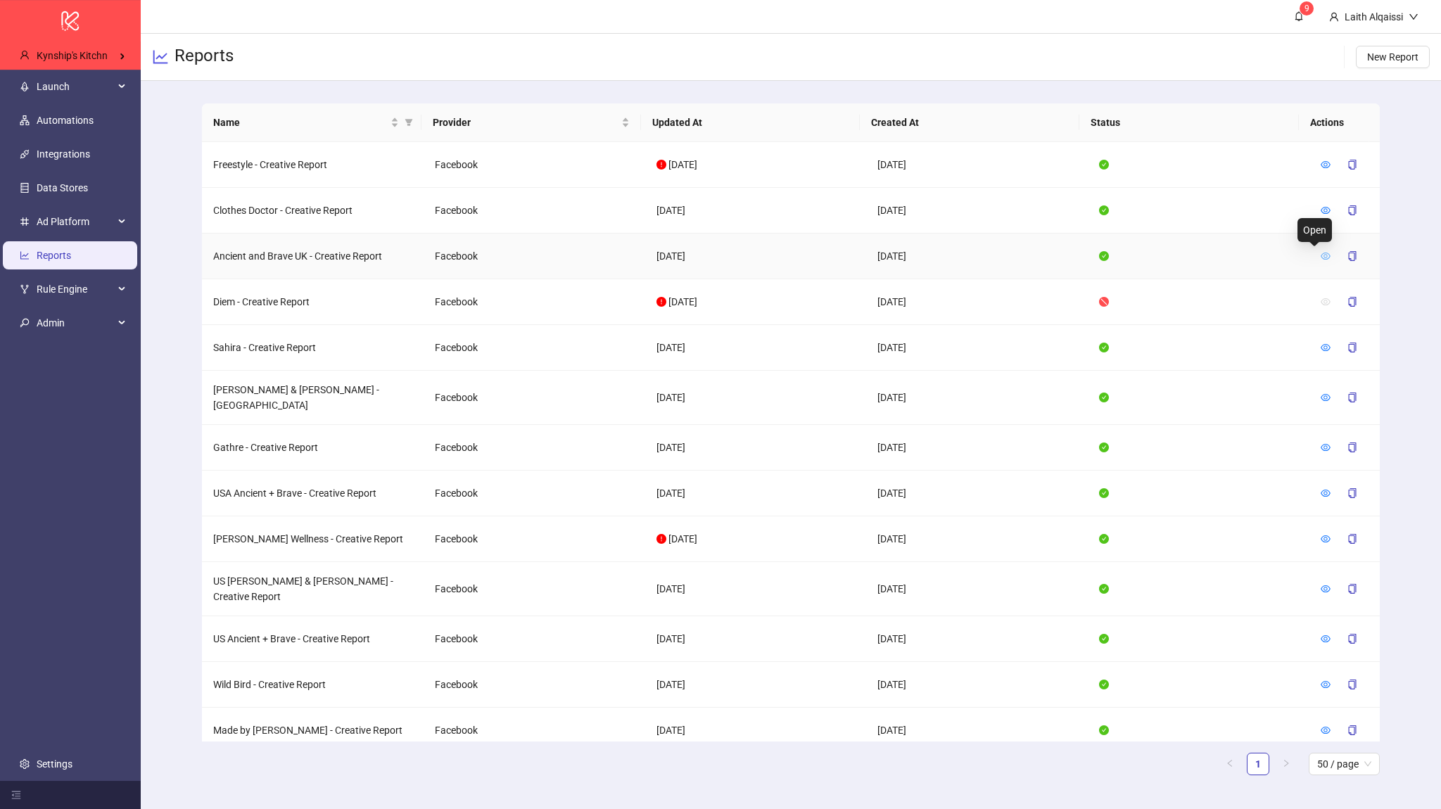
click at [1321, 252] on icon "eye" at bounding box center [1326, 256] width 10 height 10
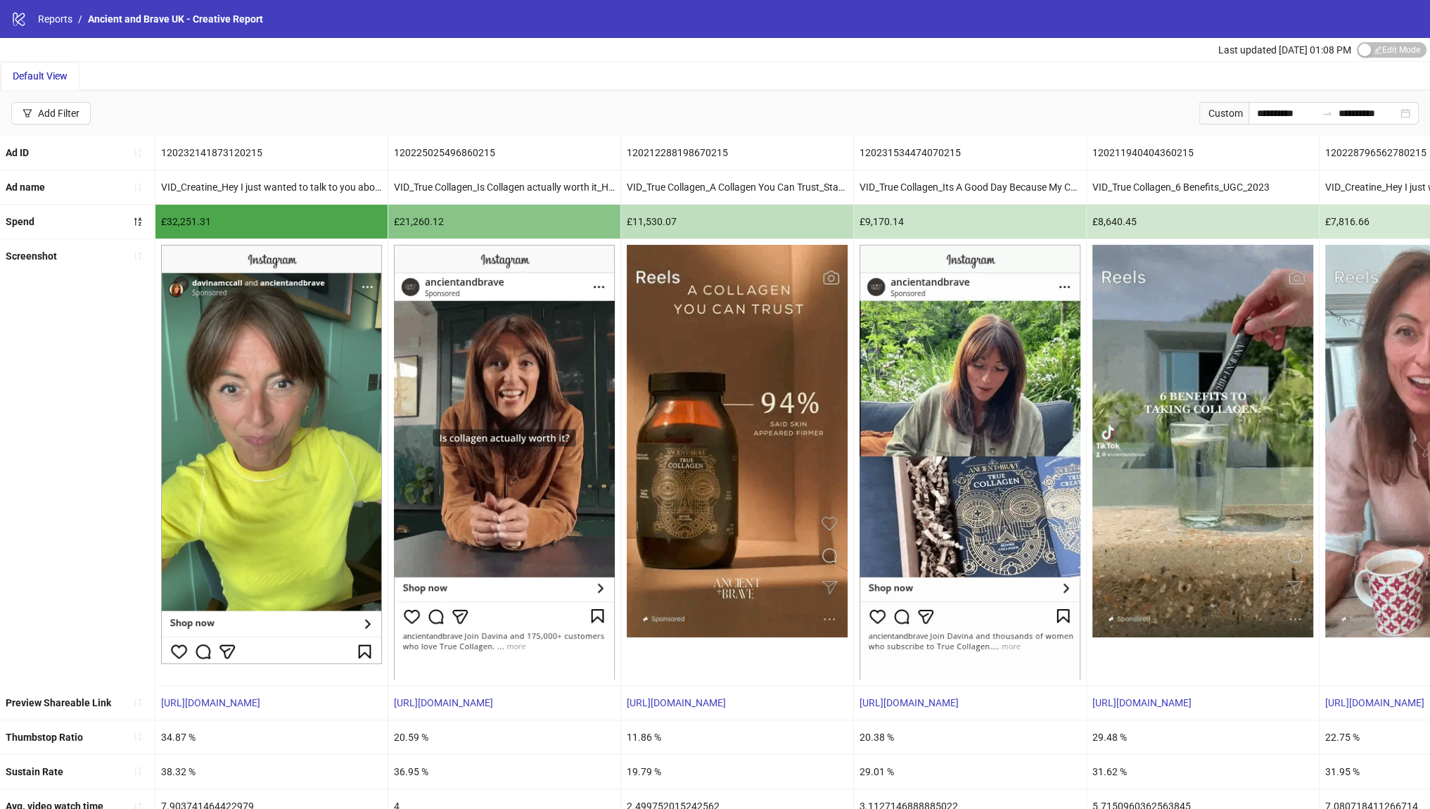
scroll to position [115, 0]
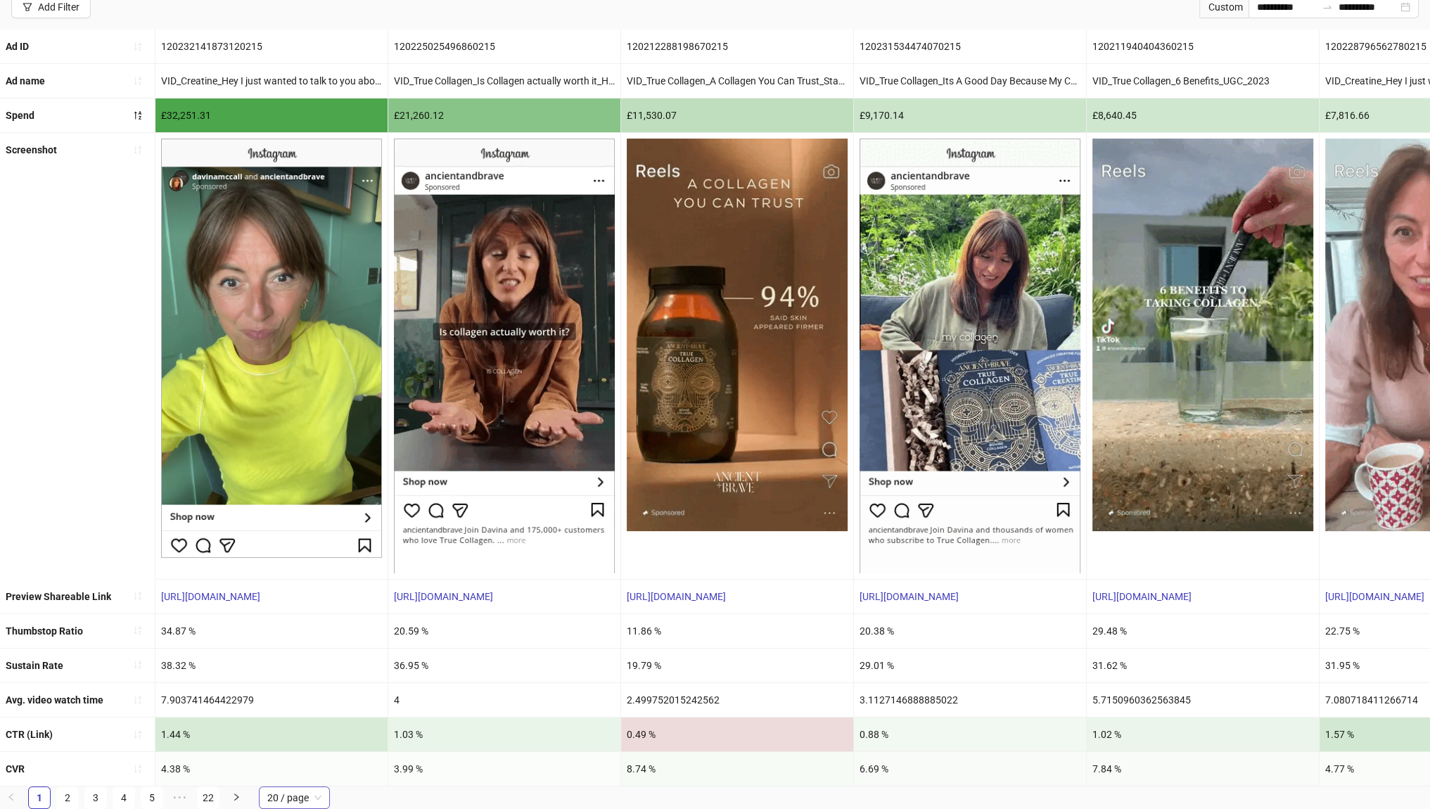
click at [301, 796] on span "20 / page" at bounding box center [294, 797] width 54 height 21
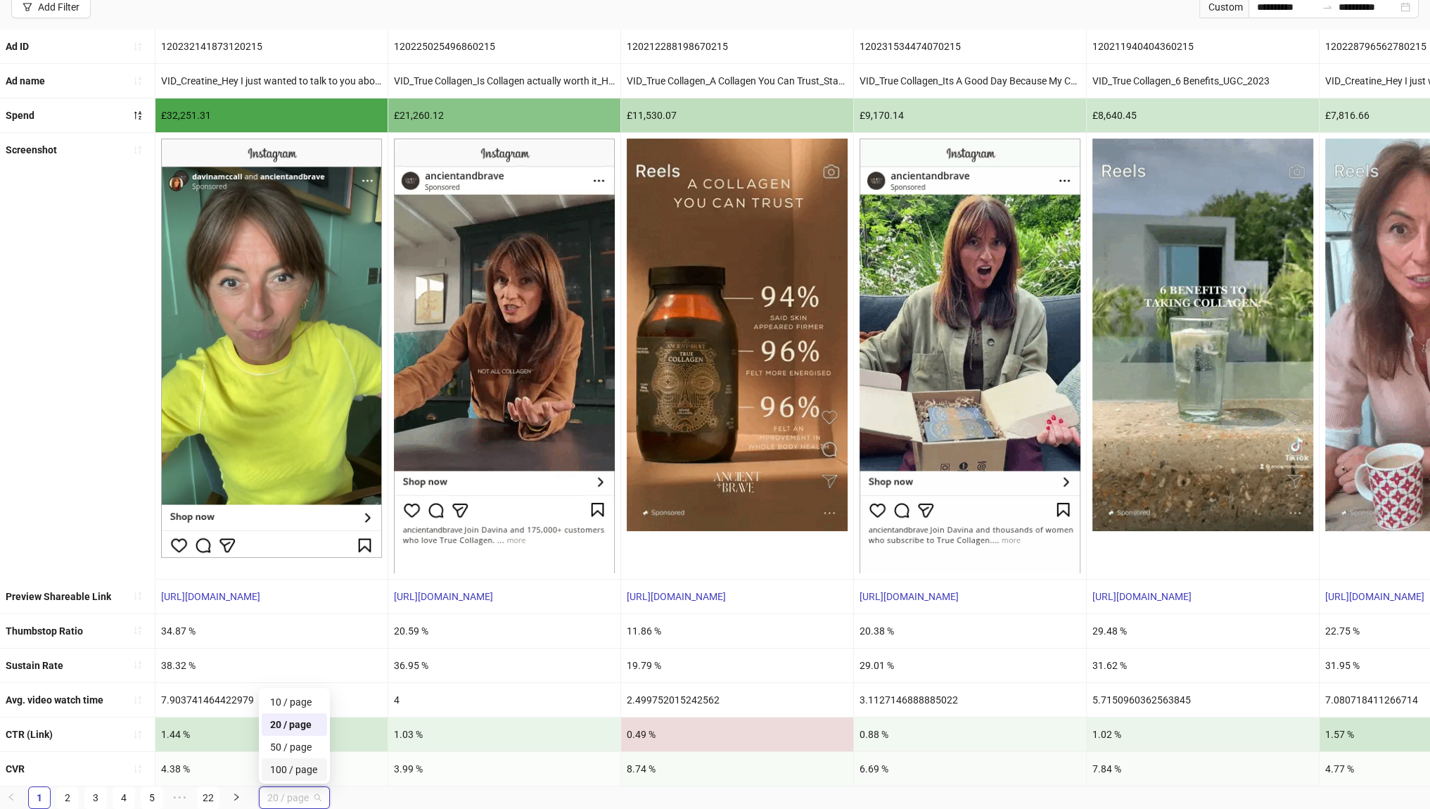
click at [307, 775] on div "100 / page" at bounding box center [294, 769] width 49 height 15
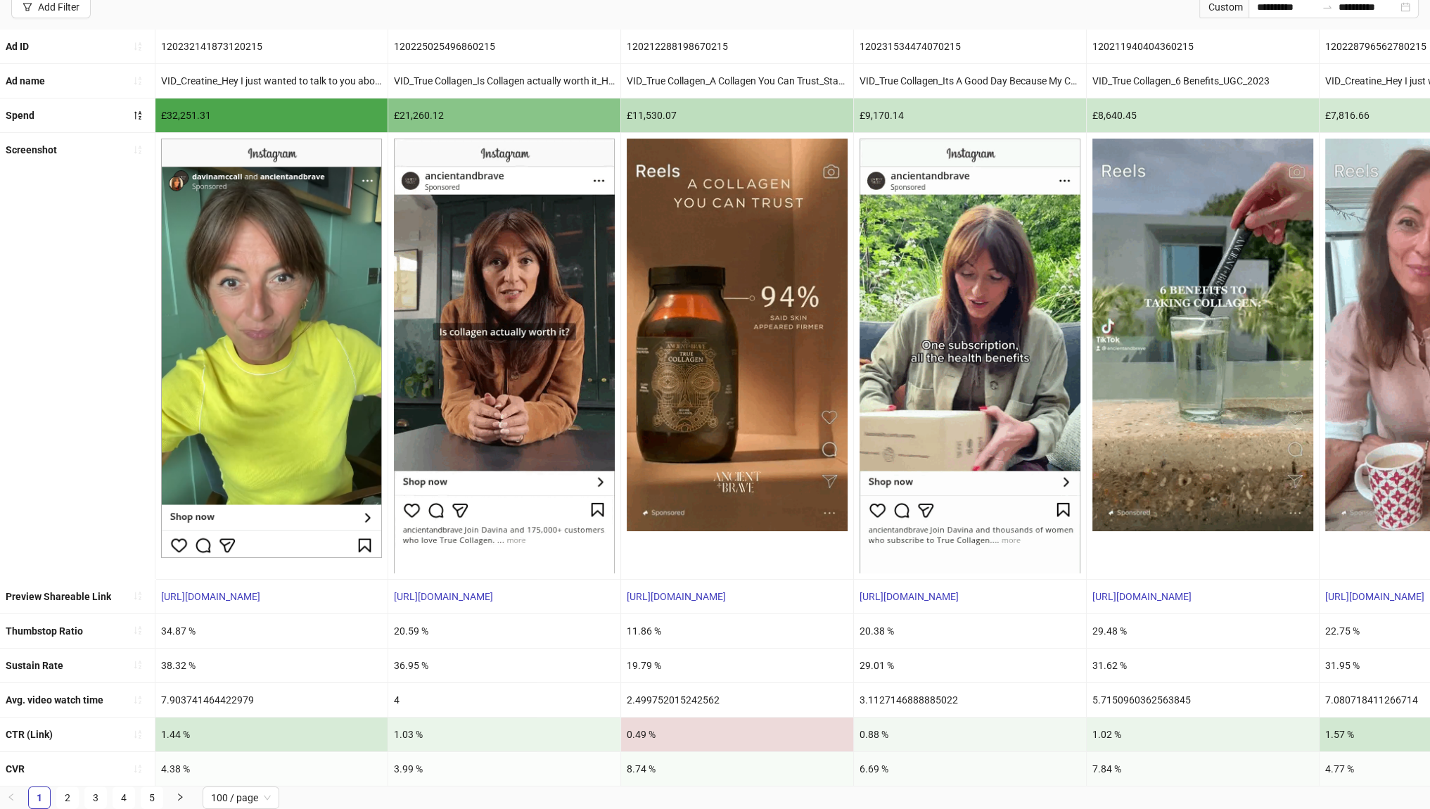
click at [331, 791] on ul "1 2 3 4 5 100 / page 10 / page 20 / page 50 / page 100 / page" at bounding box center [715, 798] width 1430 height 23
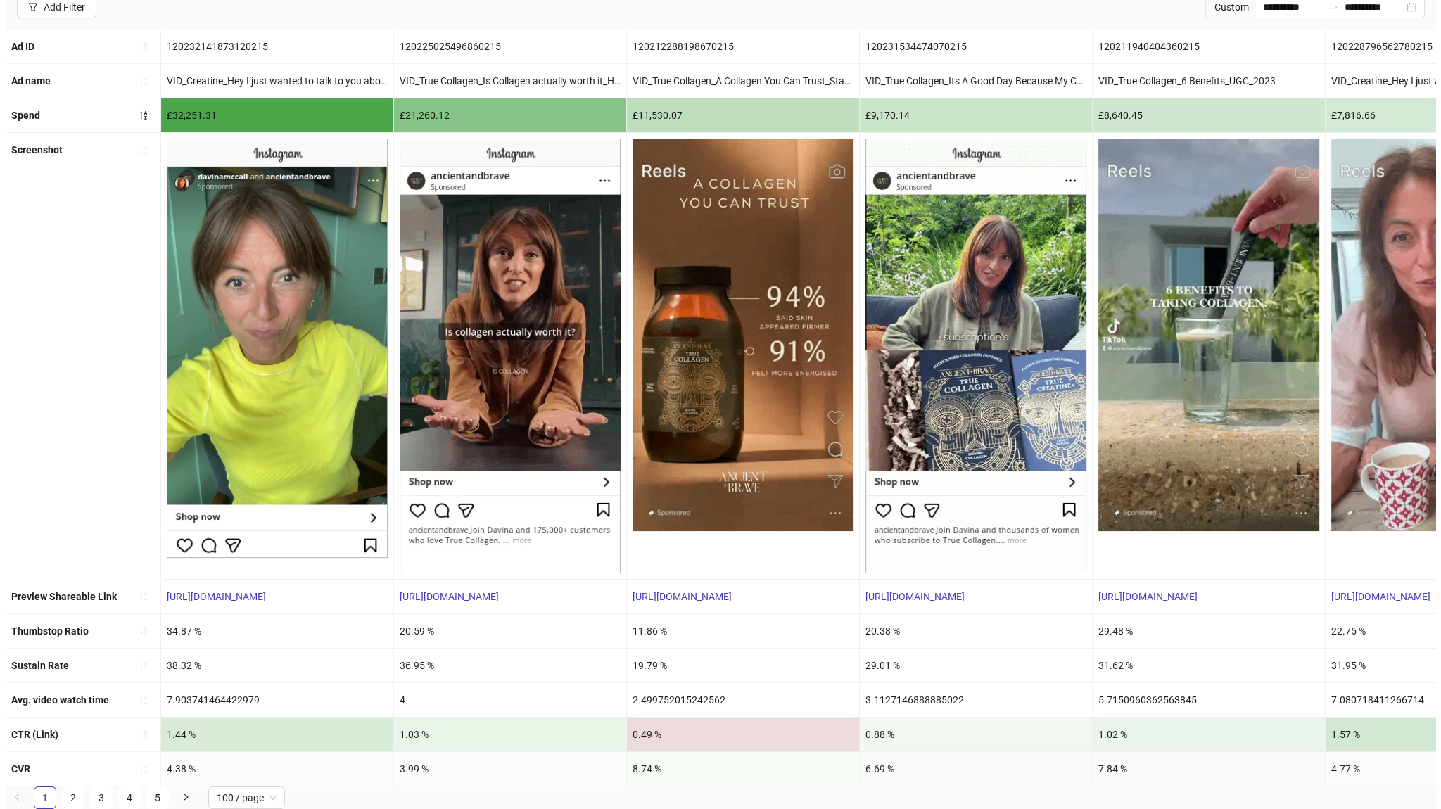
scroll to position [0, 0]
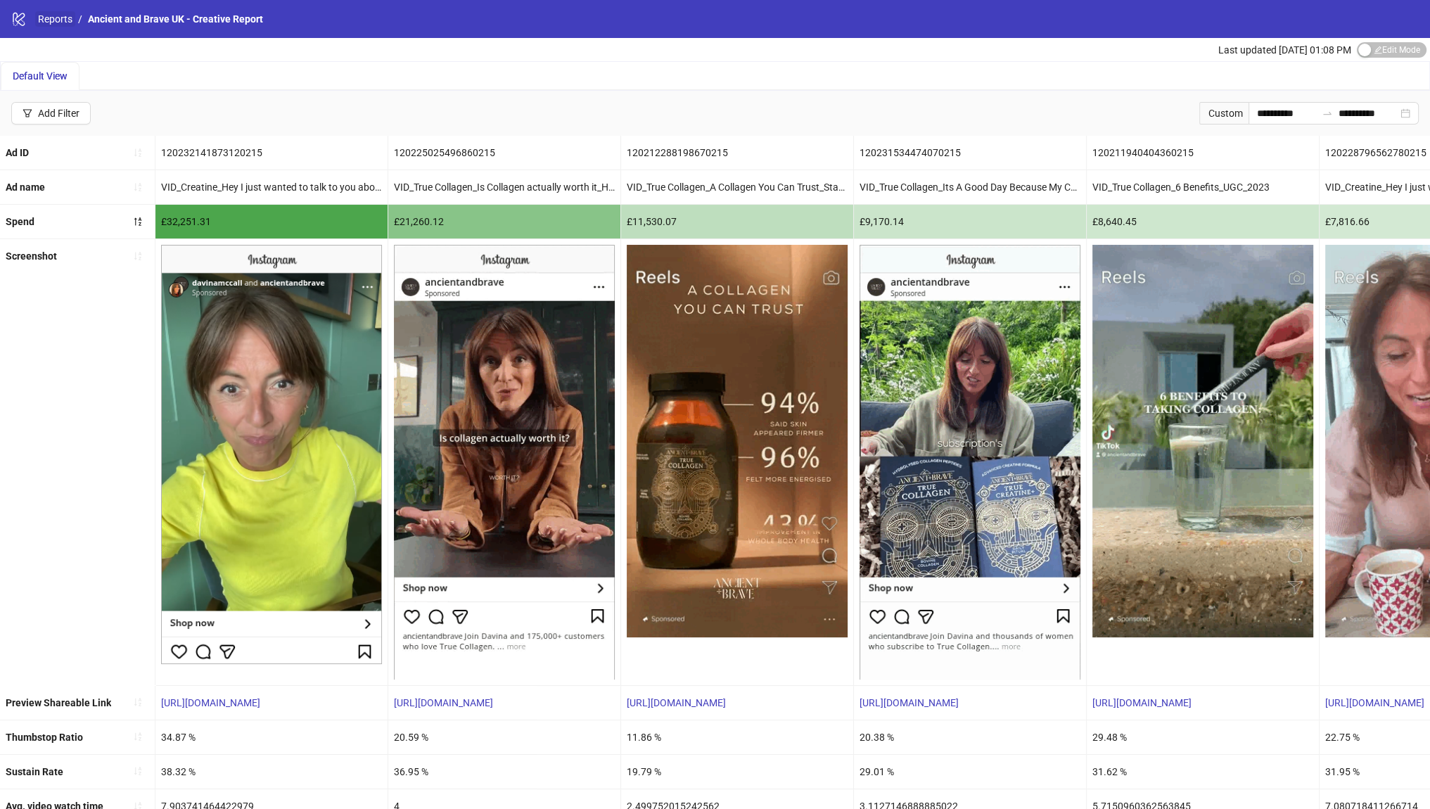
click at [67, 23] on link "Reports" at bounding box center [55, 18] width 40 height 15
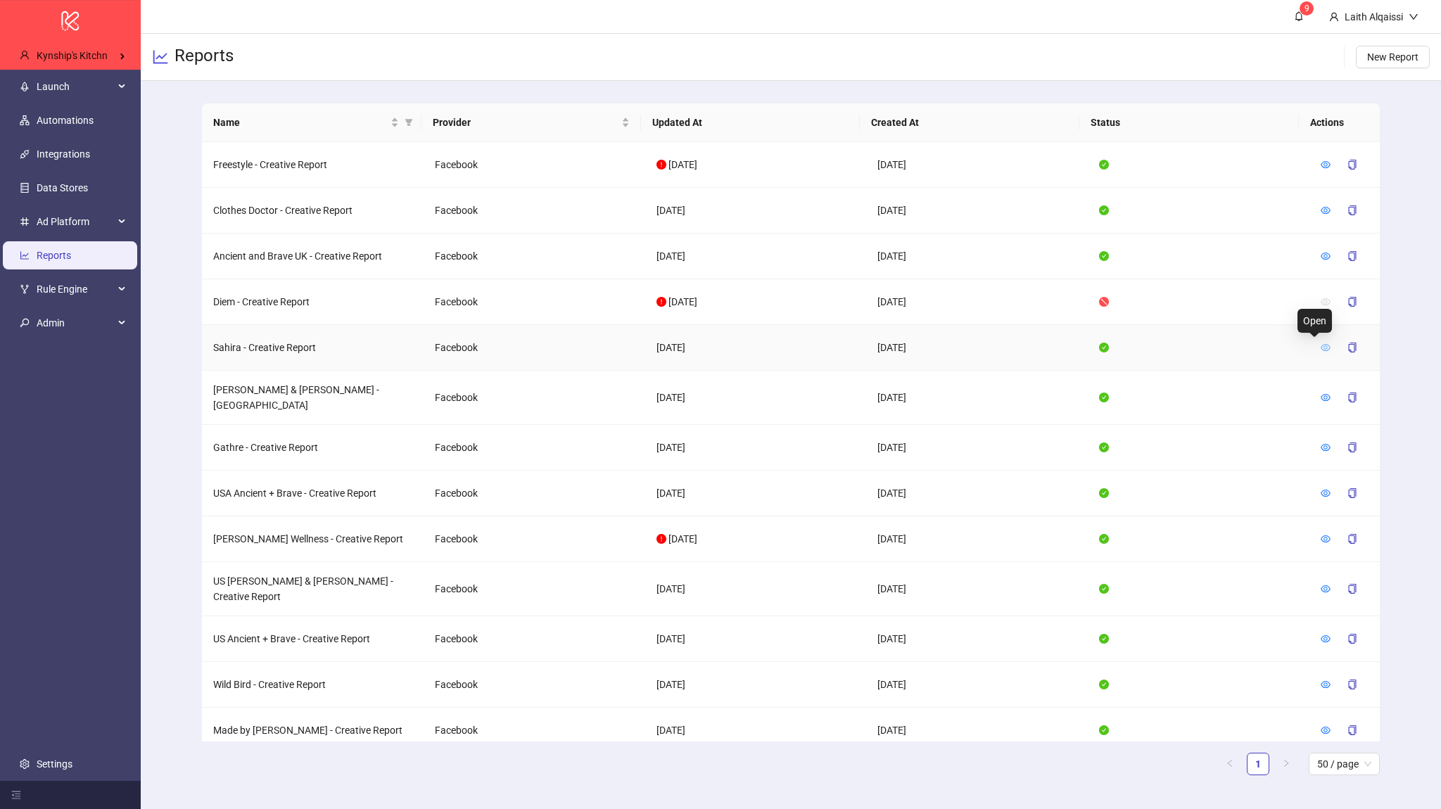
click at [1321, 346] on icon "eye" at bounding box center [1326, 348] width 10 height 10
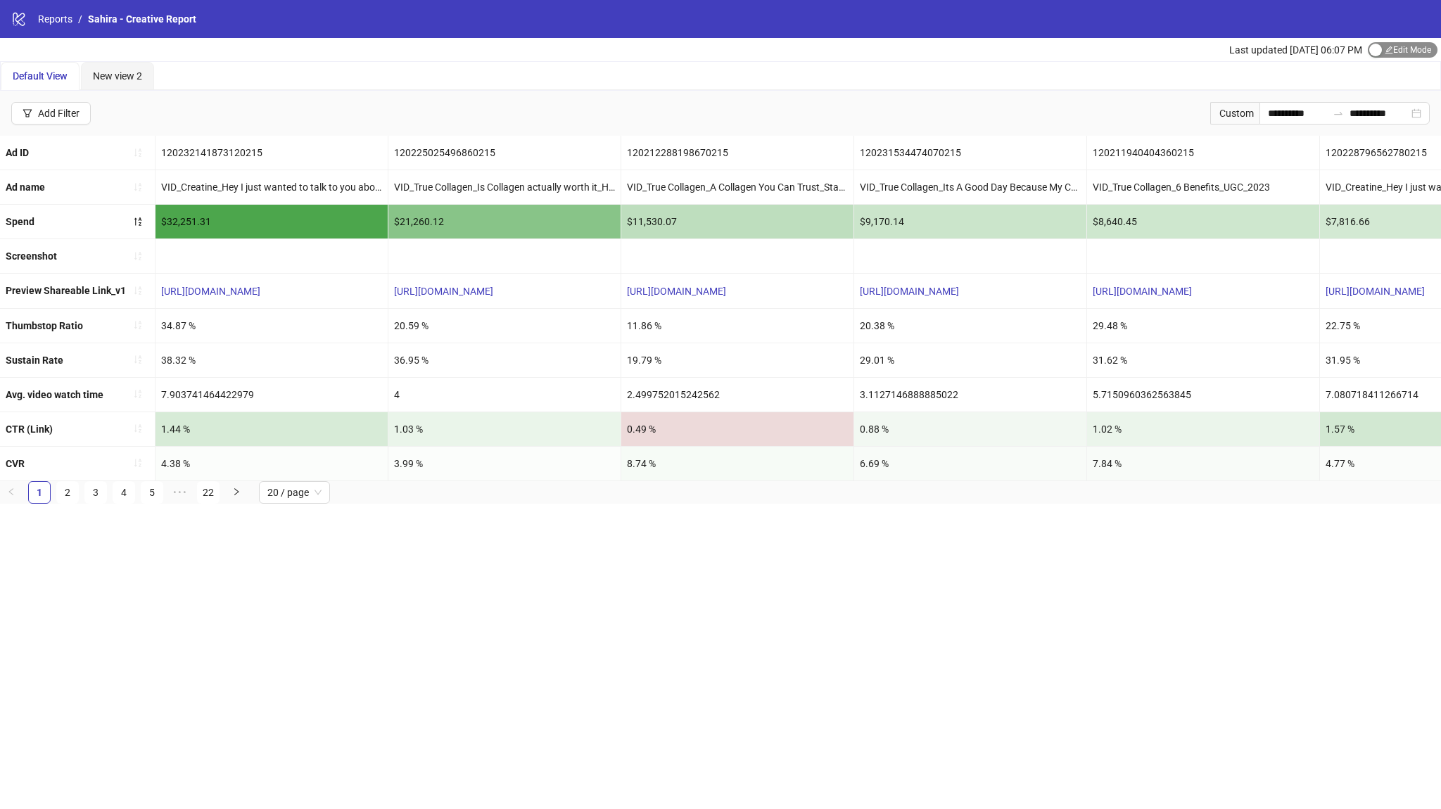
click at [1411, 48] on span "Edit Mode Edit Mode" at bounding box center [1403, 49] width 70 height 15
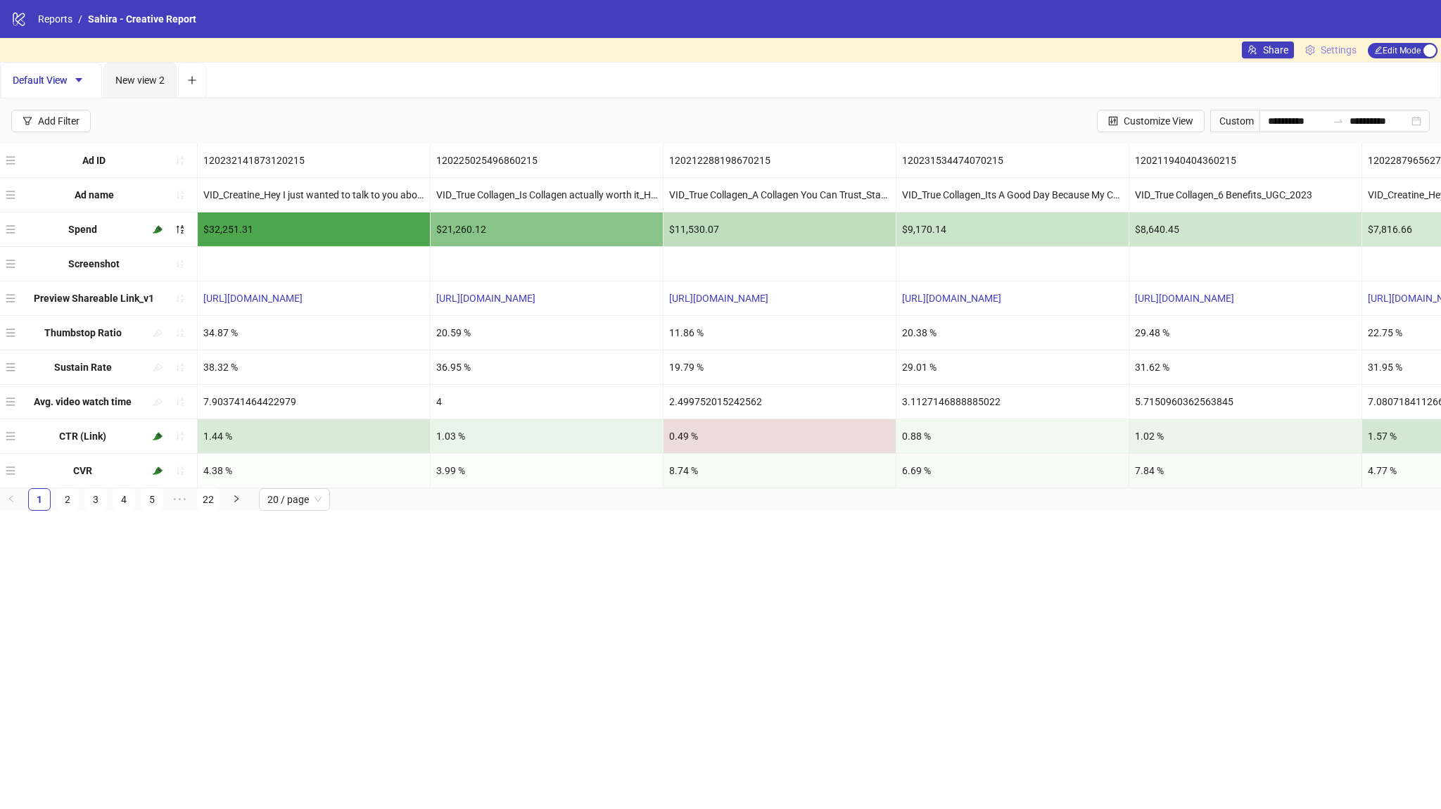
click at [1329, 58] on link "Settings" at bounding box center [1331, 50] width 63 height 17
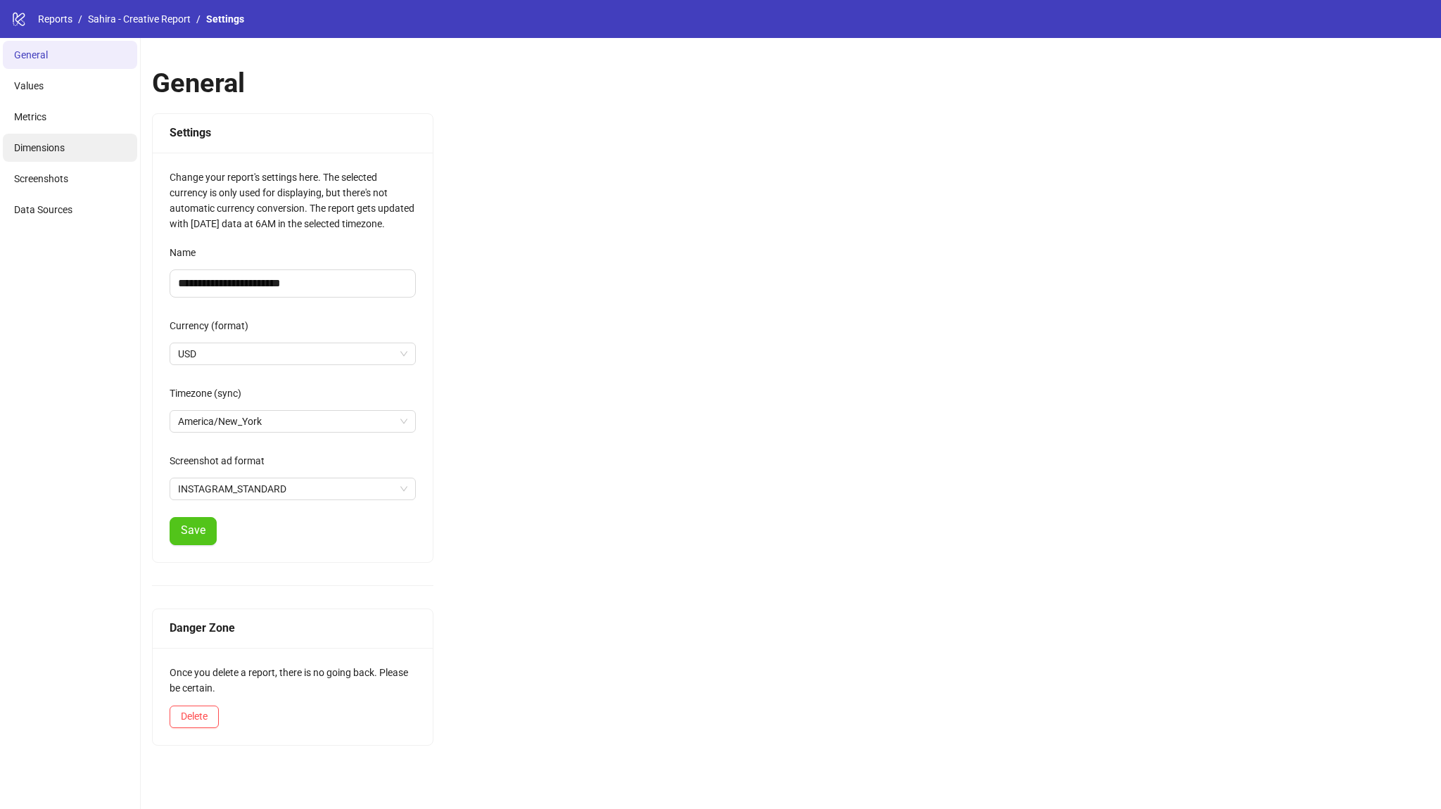
click at [49, 153] on span "Dimensions" at bounding box center [39, 147] width 51 height 11
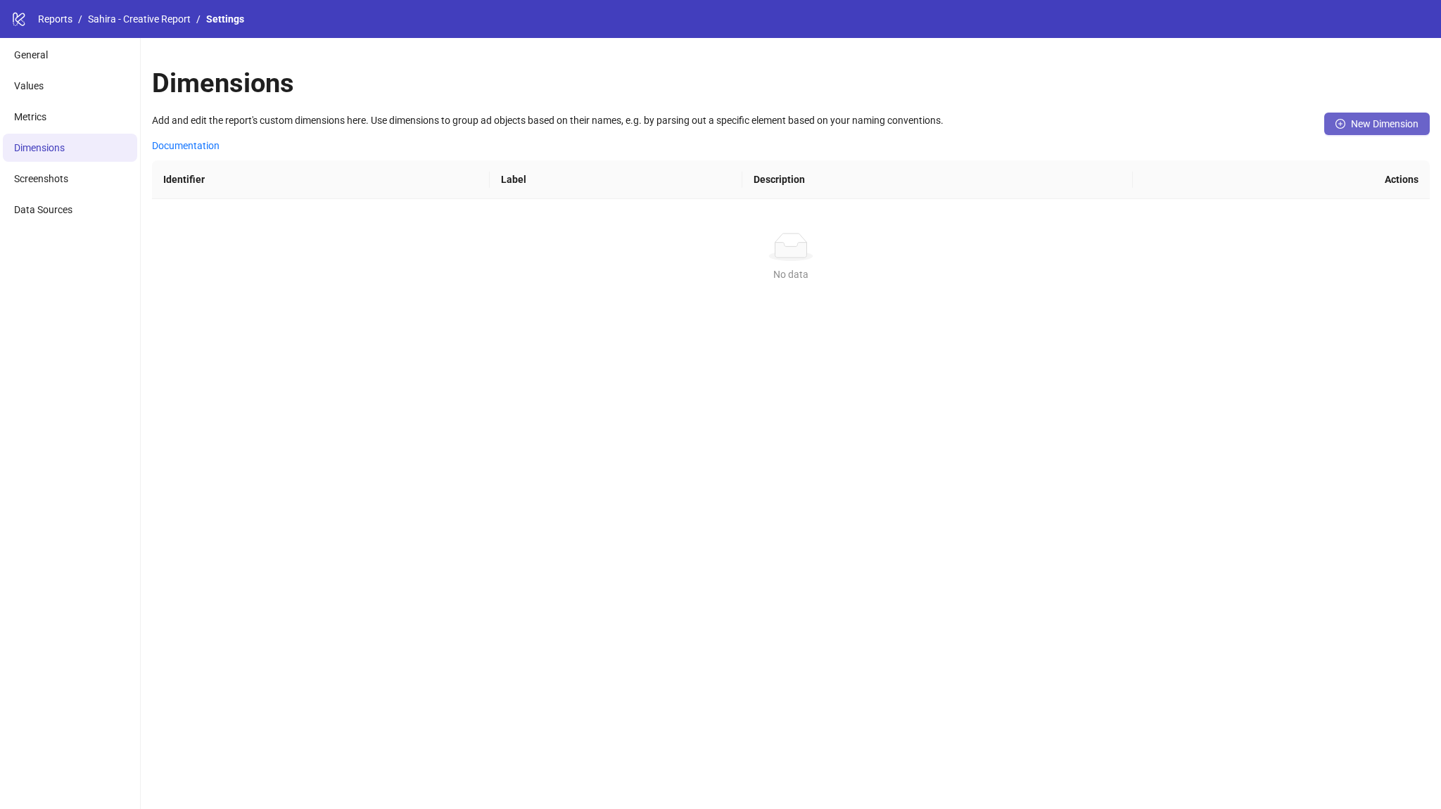
click at [1367, 133] on button "New Dimension" at bounding box center [1377, 124] width 106 height 23
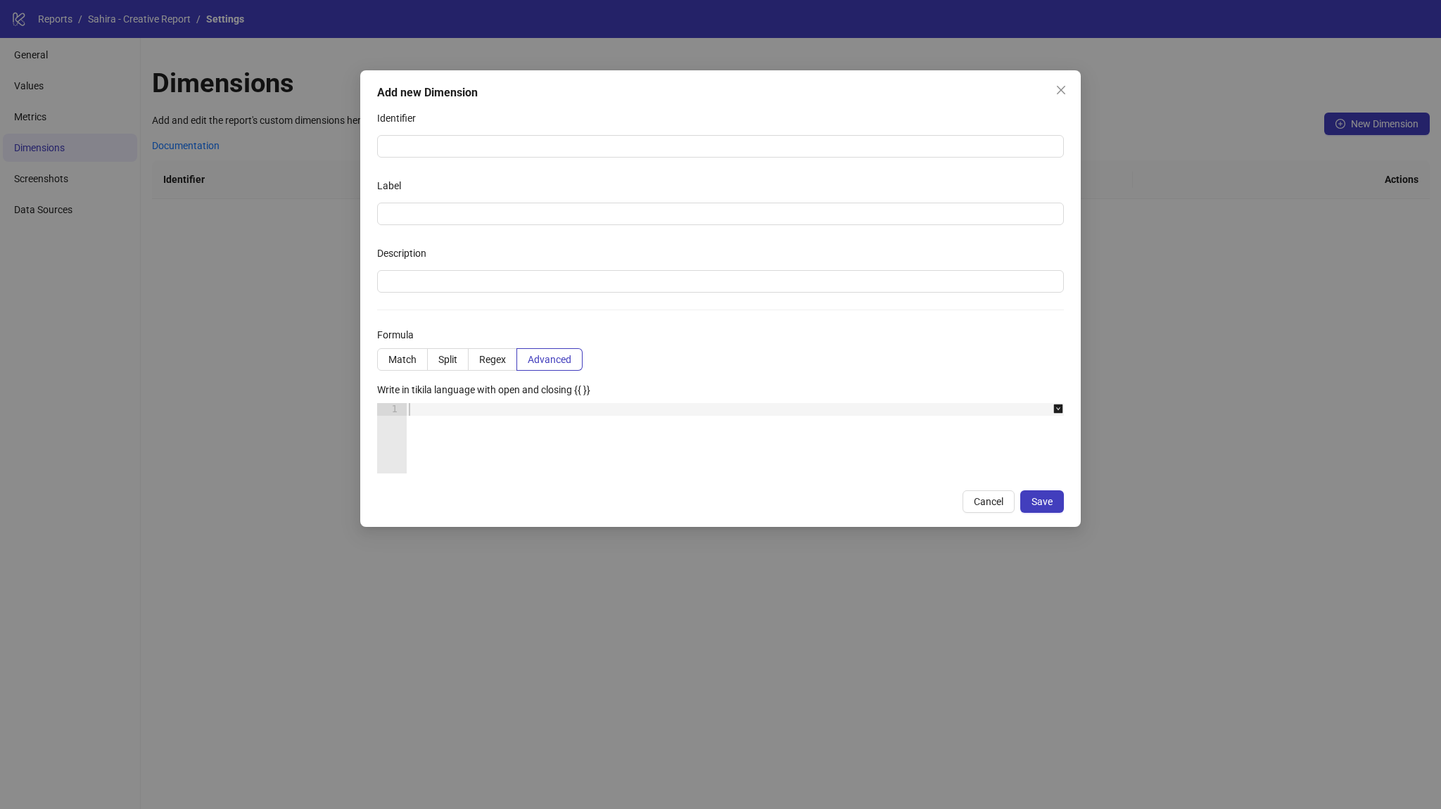
click at [706, 201] on div "Label" at bounding box center [720, 188] width 687 height 28
click at [660, 220] on input "Label" at bounding box center [720, 214] width 687 height 23
click at [613, 140] on input "Identifier" at bounding box center [720, 146] width 687 height 23
click at [984, 507] on button "Cancel" at bounding box center [989, 501] width 52 height 23
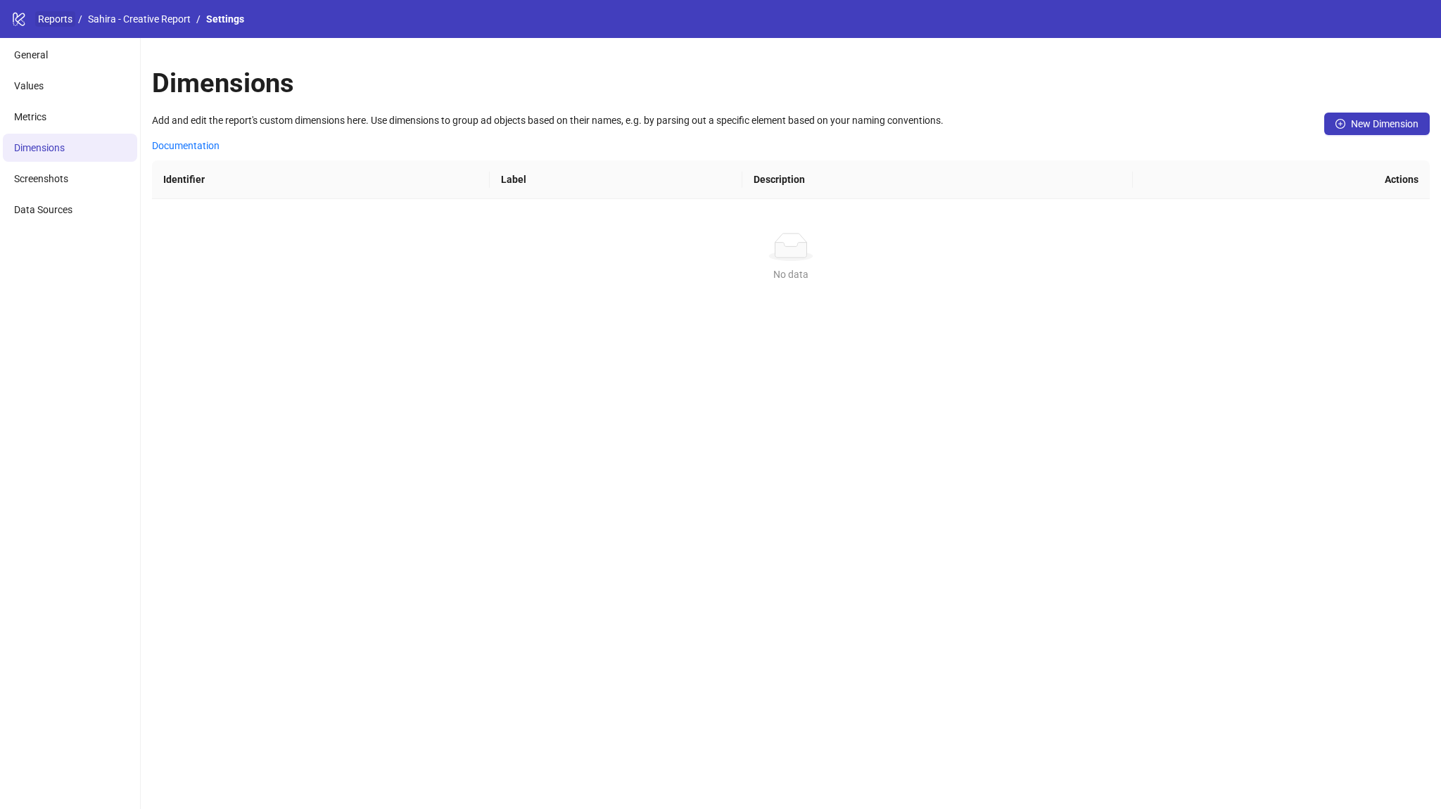
click at [51, 14] on link "Reports" at bounding box center [55, 18] width 40 height 15
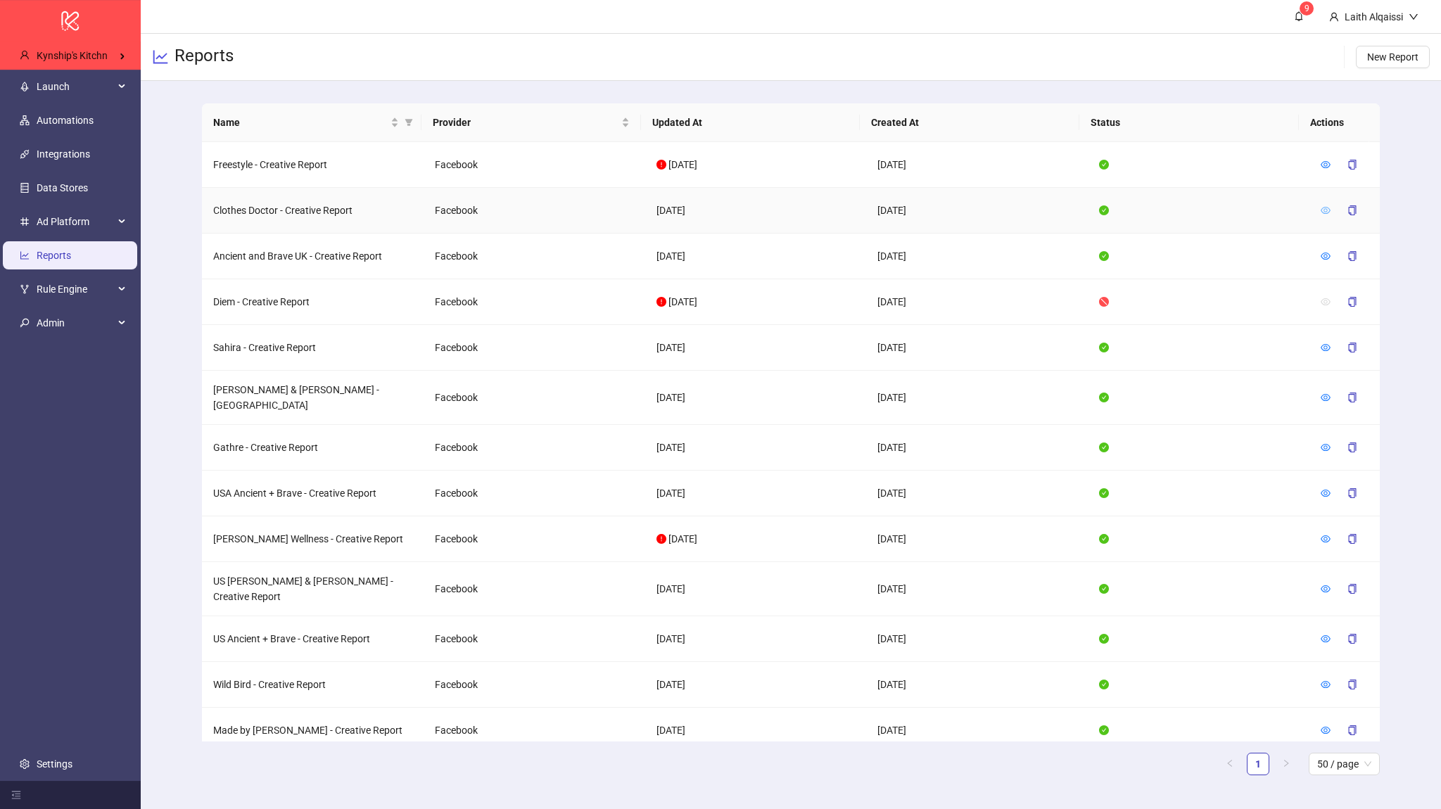
click at [1321, 213] on icon "eye" at bounding box center [1326, 210] width 10 height 10
